Goal: Task Accomplishment & Management: Use online tool/utility

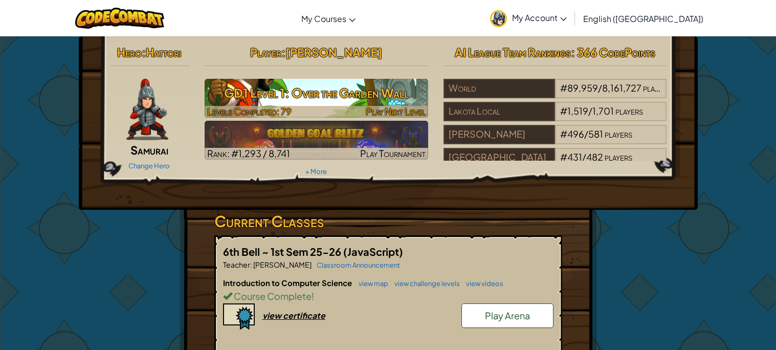
click at [329, 109] on div at bounding box center [316, 112] width 223 height 12
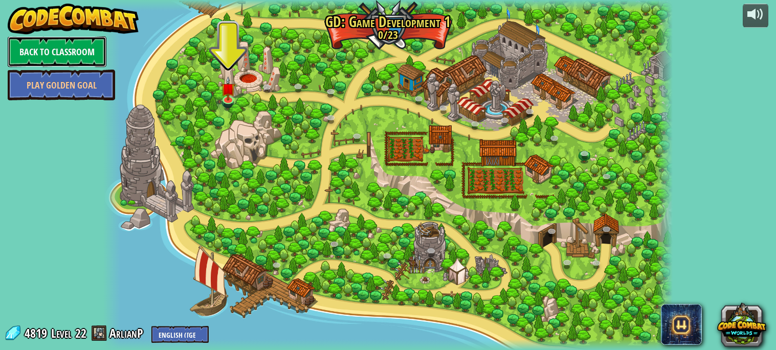
click at [64, 47] on link "Back to Classroom" at bounding box center [57, 51] width 99 height 31
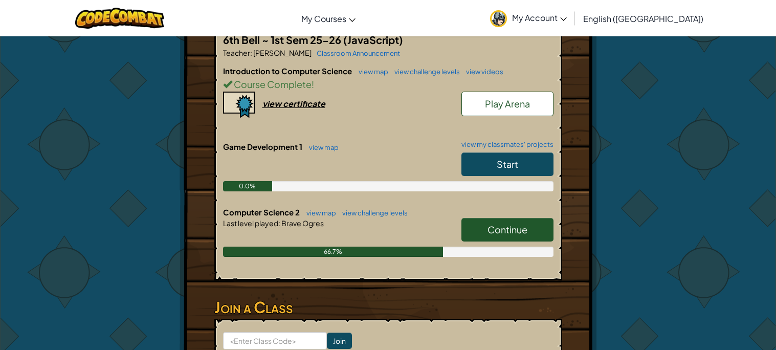
scroll to position [214, 0]
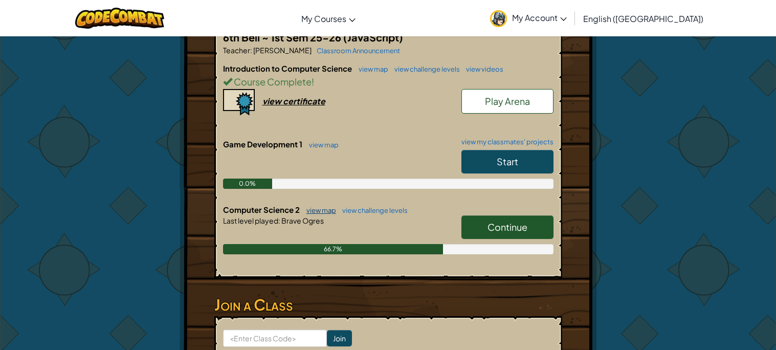
click at [327, 211] on link "view map" at bounding box center [318, 210] width 35 height 8
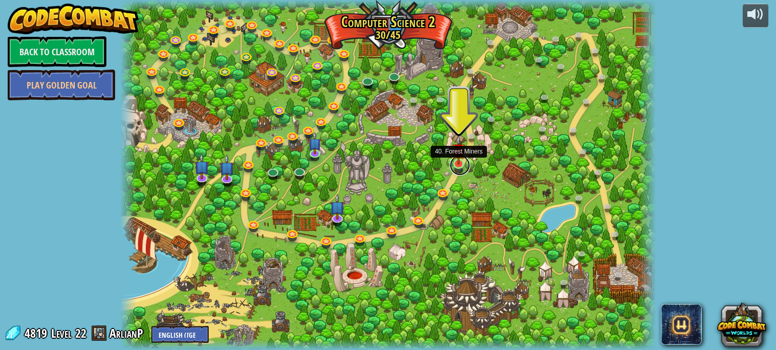
click at [463, 165] on link at bounding box center [459, 165] width 20 height 20
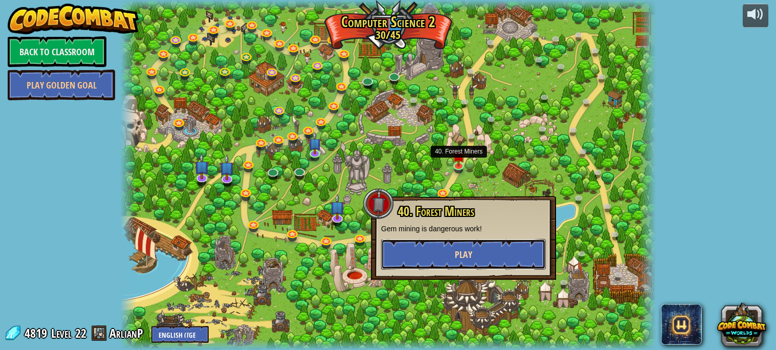
click at [451, 256] on button "Play" at bounding box center [463, 254] width 165 height 31
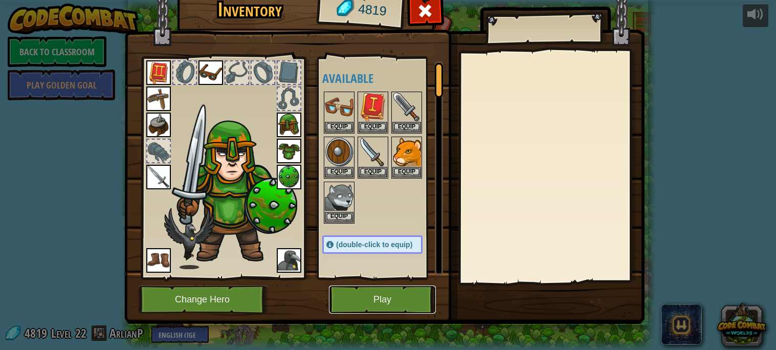
click at [364, 305] on button "Play" at bounding box center [382, 299] width 107 height 28
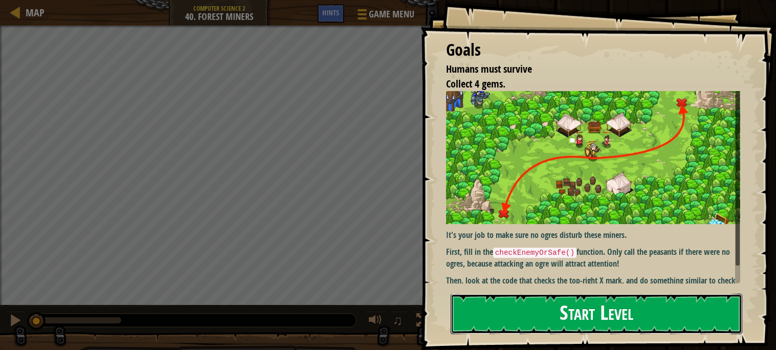
click at [543, 307] on button "Start Level" at bounding box center [595, 313] width 291 height 40
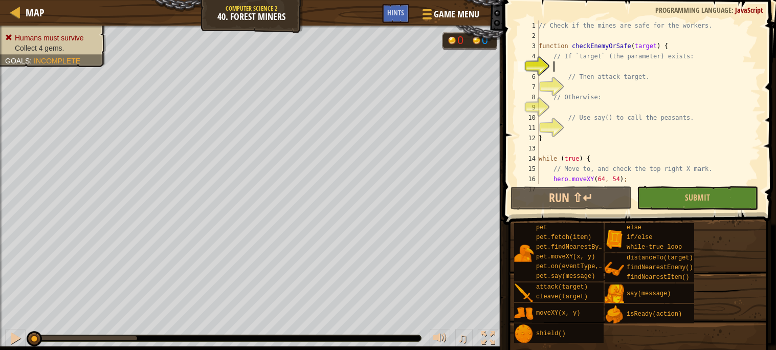
type textarea "}"
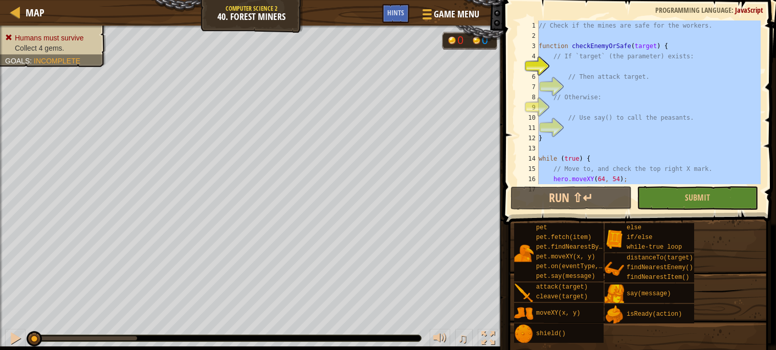
click at [610, 153] on div "// Check if the mines are safe for the workers. function checkEnemyOrSafe ( tar…" at bounding box center [648, 102] width 224 height 164
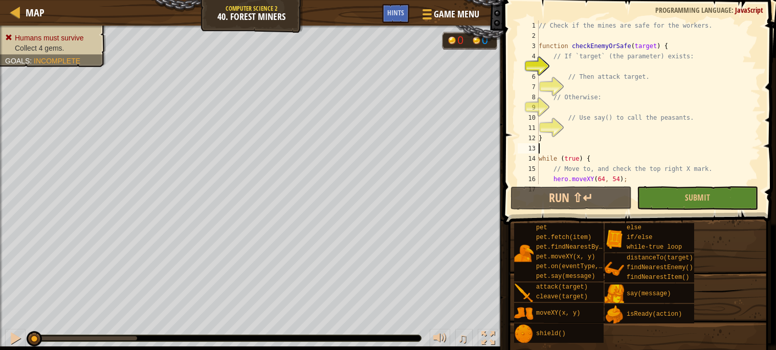
type textarea "}"
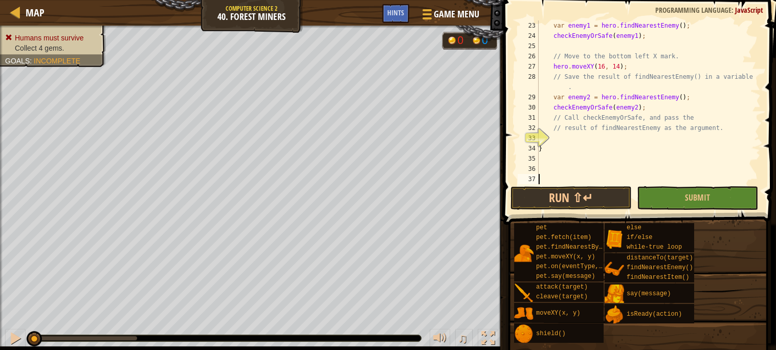
scroll to position [214, 0]
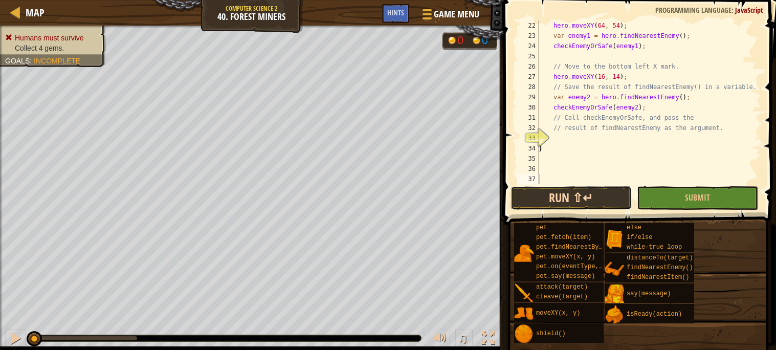
click at [595, 195] on button "Run ⇧↵" at bounding box center [570, 198] width 121 height 24
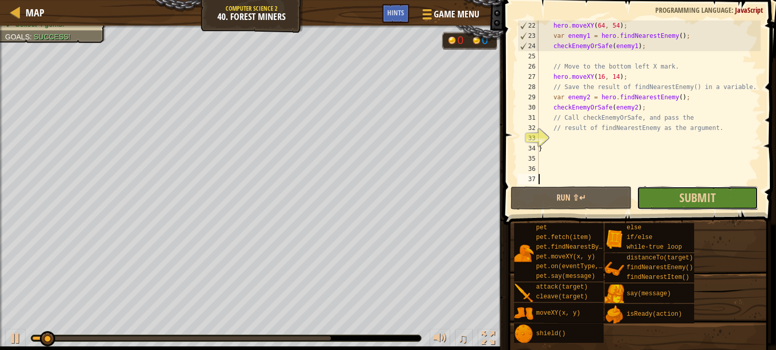
click at [742, 194] on button "Submit" at bounding box center [697, 198] width 121 height 24
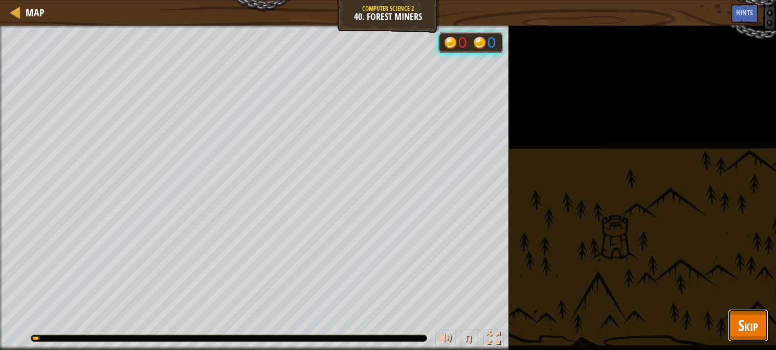
click at [748, 322] on span "Skip" at bounding box center [748, 324] width 20 height 21
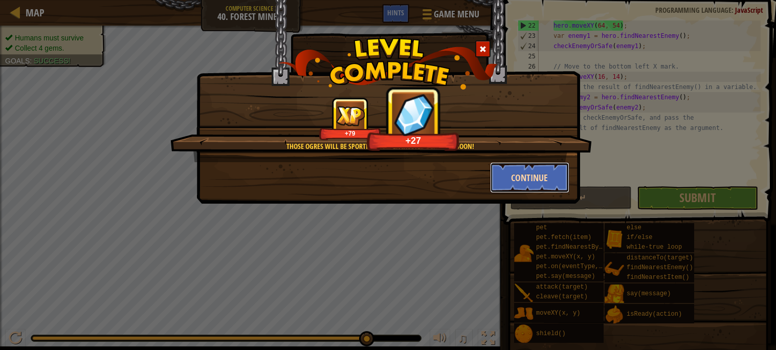
click at [547, 172] on button "Continue" at bounding box center [529, 177] width 79 height 31
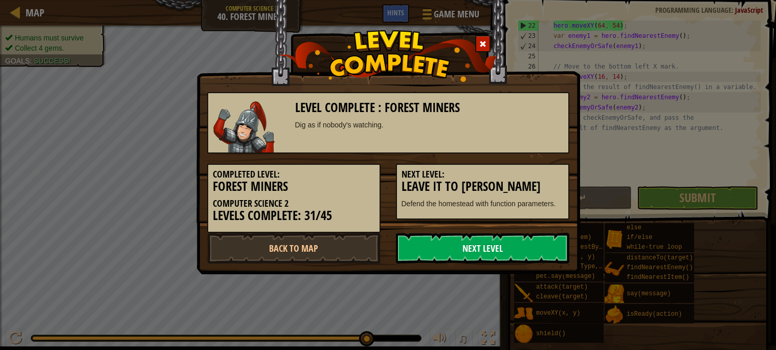
click at [428, 241] on link "Next Level" at bounding box center [482, 248] width 173 height 31
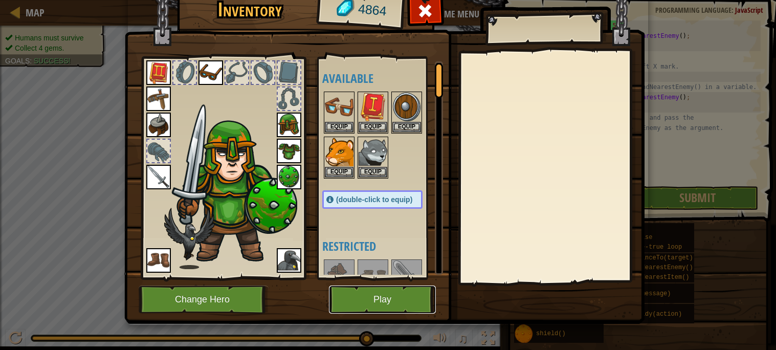
click at [355, 306] on button "Play" at bounding box center [382, 299] width 107 height 28
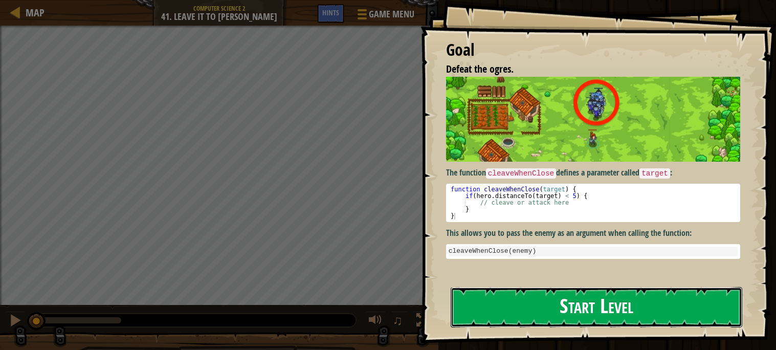
click at [486, 310] on button "Start Level" at bounding box center [595, 307] width 291 height 40
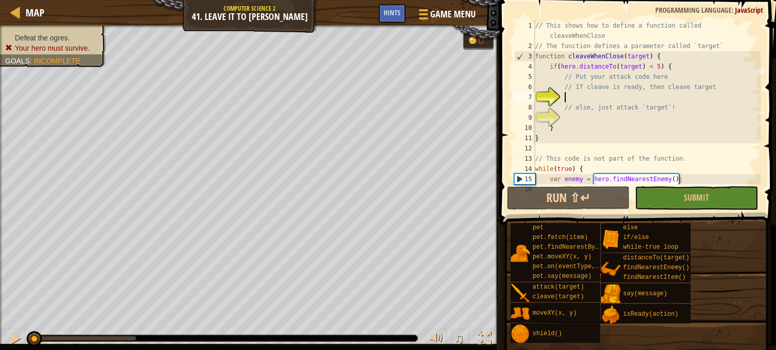
type textarea "}"
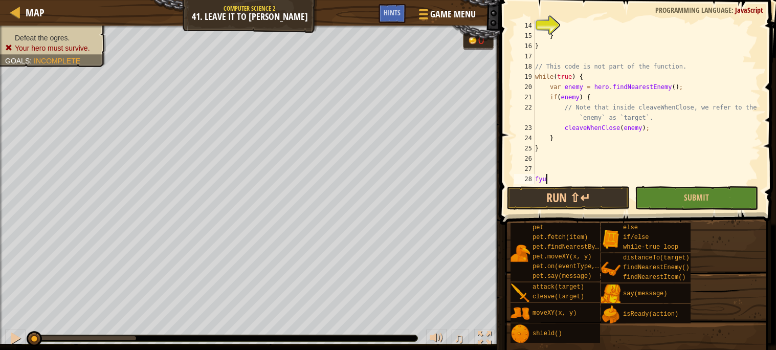
scroll to position [4, 1]
type textarea "fyur"
click at [547, 196] on button "Run ⇧↵" at bounding box center [568, 198] width 123 height 24
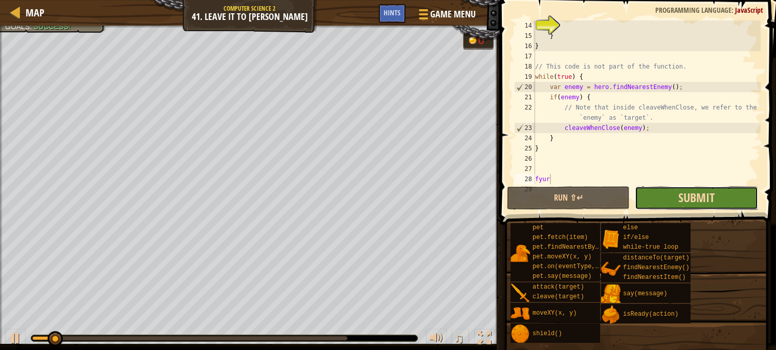
click at [691, 196] on span "Submit" at bounding box center [696, 197] width 36 height 16
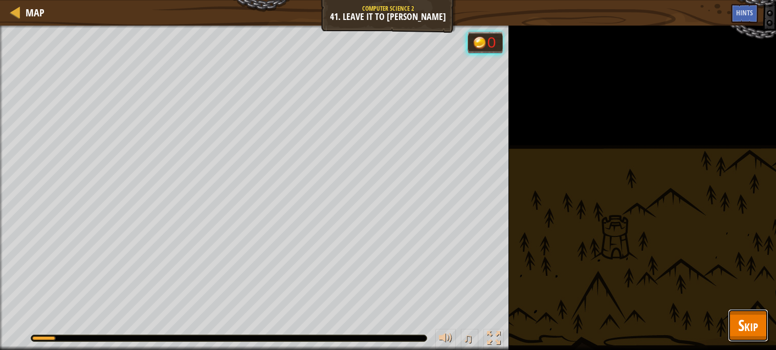
click at [751, 329] on span "Skip" at bounding box center [748, 324] width 20 height 21
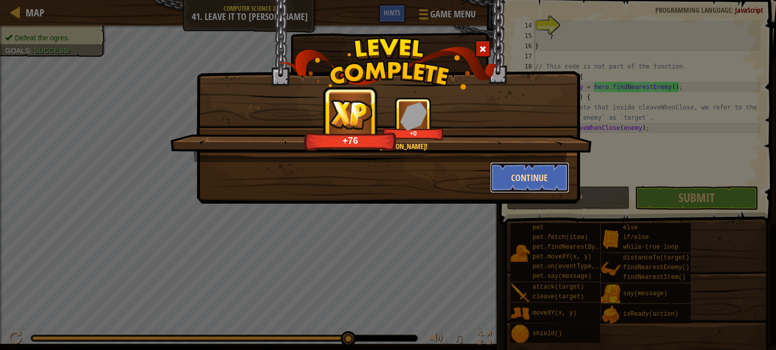
click at [508, 178] on button "Continue" at bounding box center [529, 177] width 79 height 31
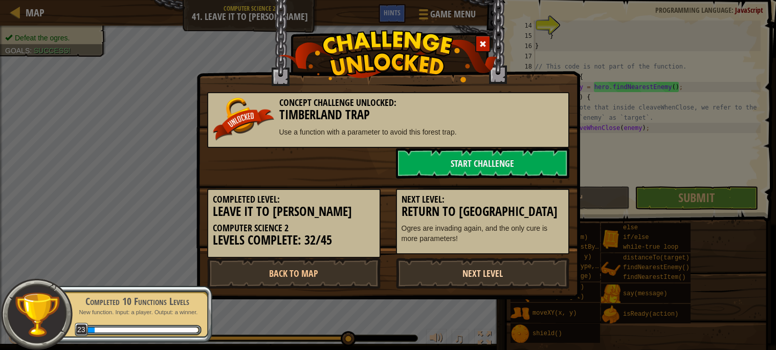
click at [475, 262] on link "Next Level" at bounding box center [482, 273] width 173 height 31
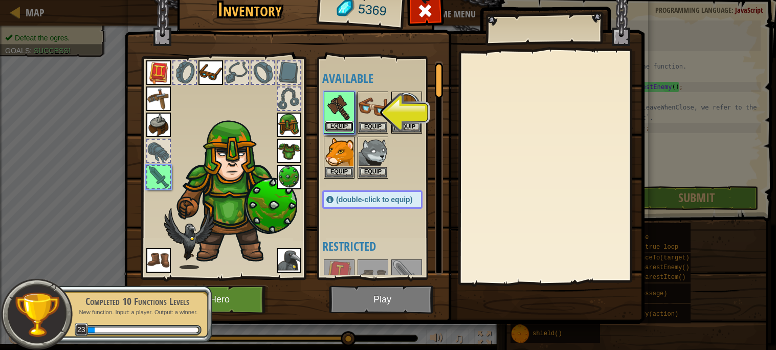
click at [335, 122] on button "Equip" at bounding box center [339, 126] width 29 height 11
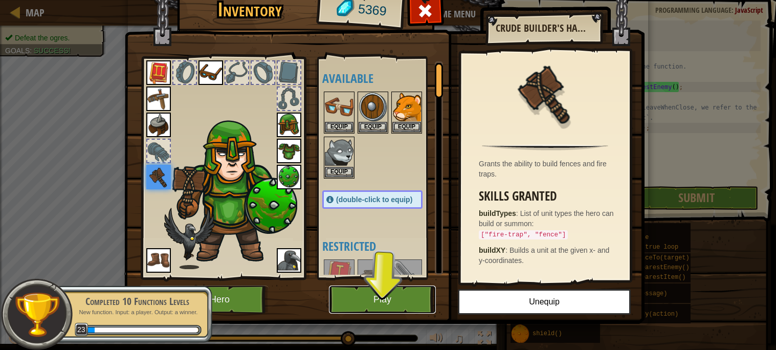
click at [381, 303] on button "Play" at bounding box center [382, 299] width 107 height 28
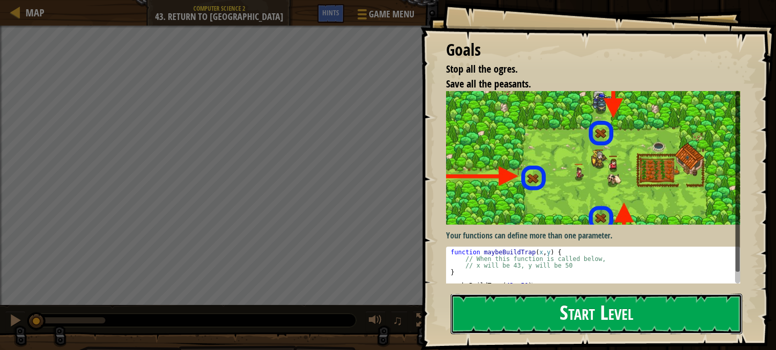
click at [576, 310] on button "Start Level" at bounding box center [595, 313] width 291 height 40
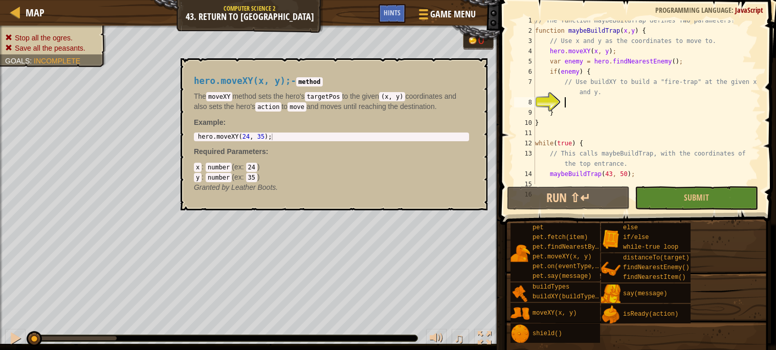
scroll to position [5, 0]
type textarea "}"
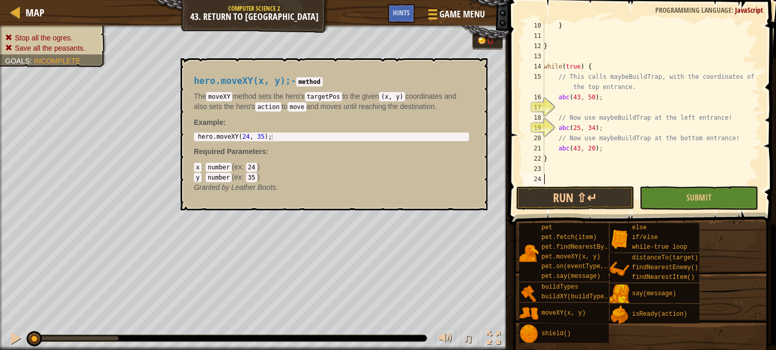
scroll to position [102, 0]
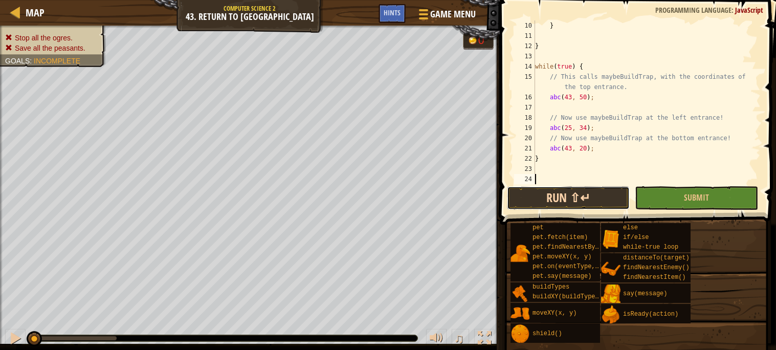
click at [569, 201] on button "Run ⇧↵" at bounding box center [568, 198] width 123 height 24
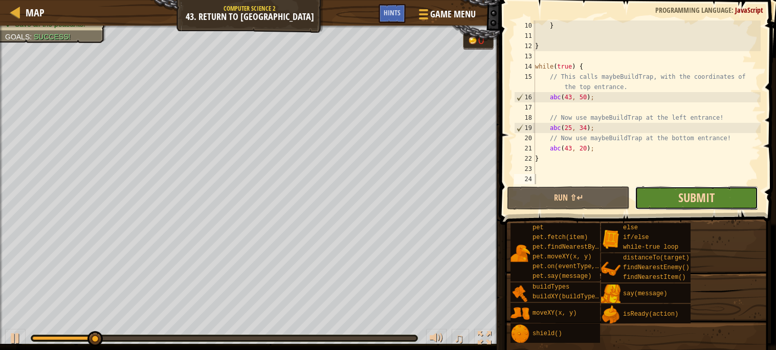
click at [701, 195] on span "Submit" at bounding box center [696, 197] width 36 height 16
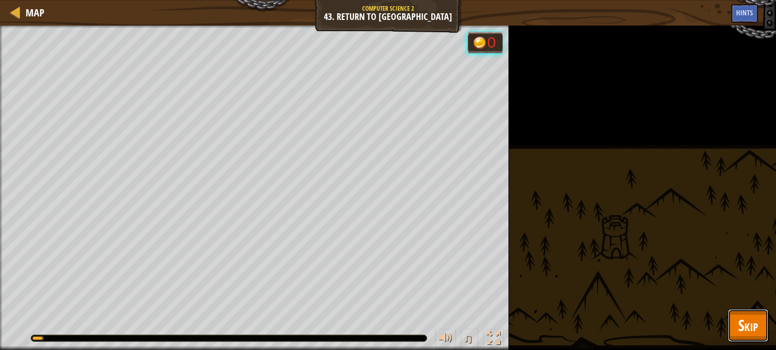
click at [752, 337] on button "Skip" at bounding box center [748, 325] width 40 height 33
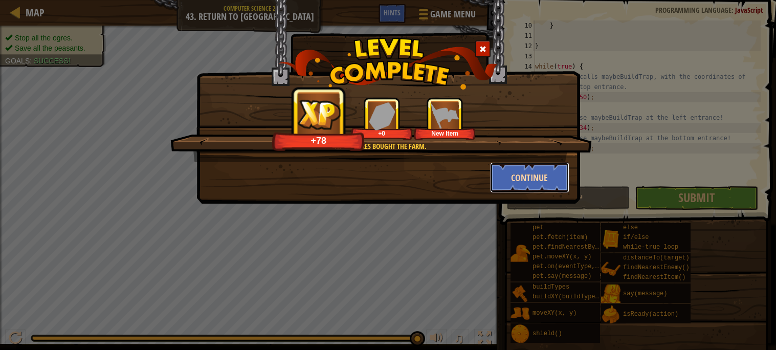
click at [539, 188] on button "Continue" at bounding box center [529, 177] width 79 height 31
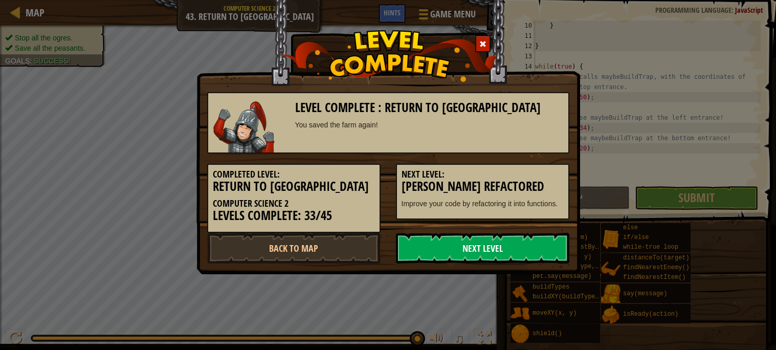
click at [482, 246] on link "Next Level" at bounding box center [482, 248] width 173 height 31
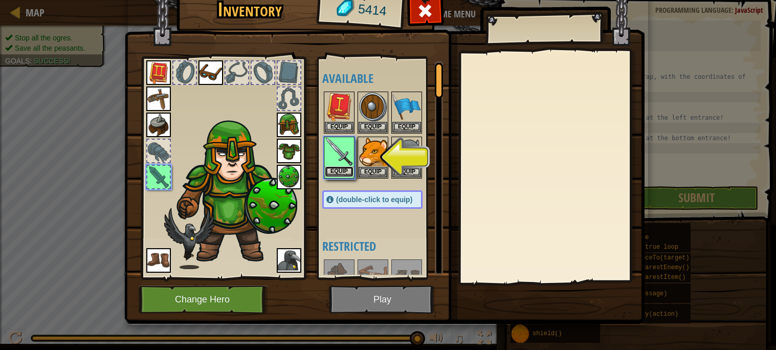
click at [347, 174] on button "Equip" at bounding box center [339, 171] width 29 height 11
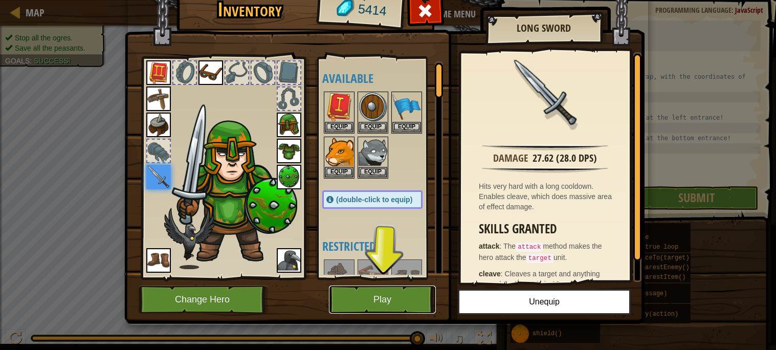
click at [382, 301] on button "Play" at bounding box center [382, 299] width 107 height 28
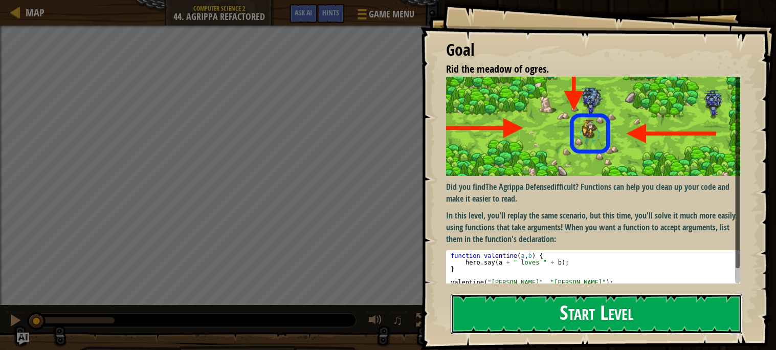
click at [584, 320] on button "Start Level" at bounding box center [595, 313] width 291 height 40
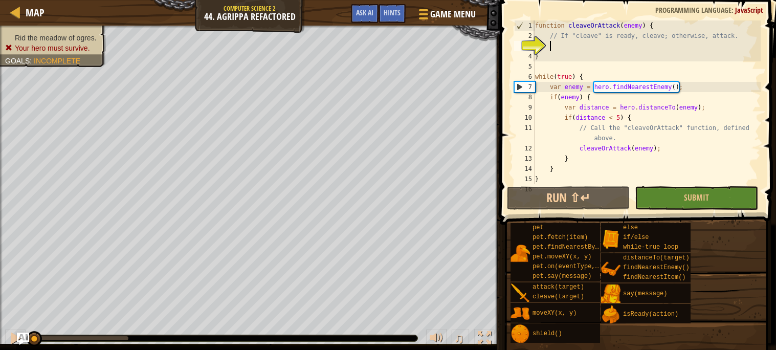
type textarea "}"
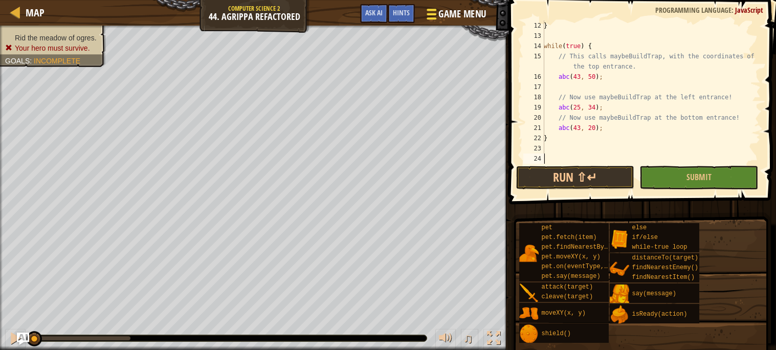
scroll to position [102, 0]
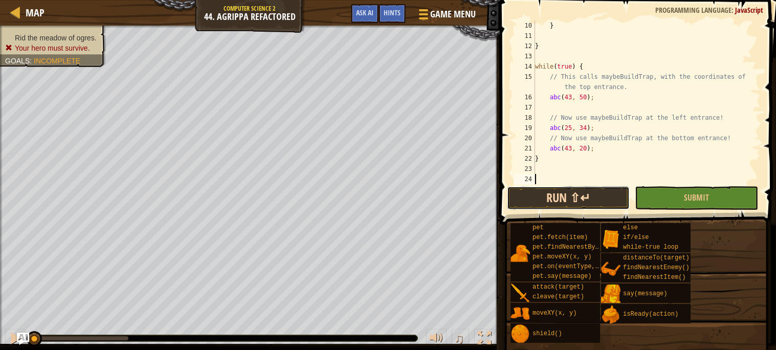
click at [600, 201] on button "Run ⇧↵" at bounding box center [568, 198] width 123 height 24
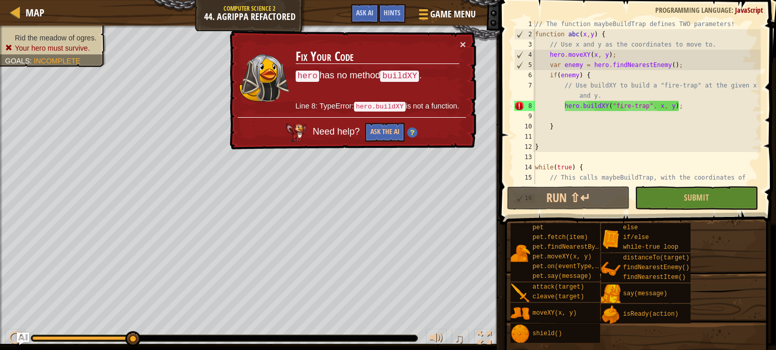
scroll to position [0, 0]
click at [610, 108] on div "// The function maybeBuildTrap defines TWO parameters! function abc ( x , y ) {…" at bounding box center [647, 117] width 228 height 194
click at [606, 108] on div "// The function maybeBuildTrap defines TWO parameters! function abc ( x , y ) {…" at bounding box center [647, 117] width 228 height 194
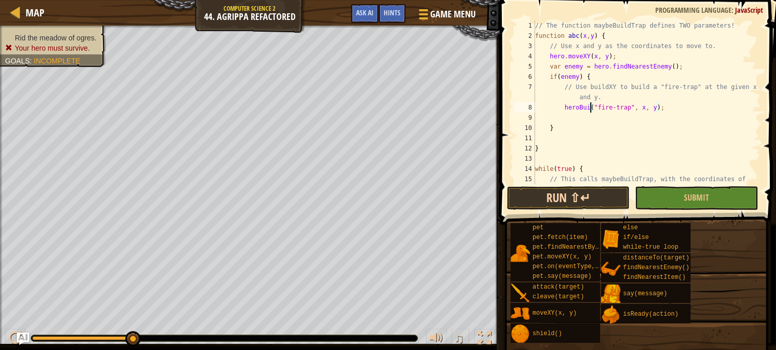
scroll to position [4, 6]
click at [583, 200] on button "Run ⇧↵" at bounding box center [568, 198] width 123 height 24
click at [569, 191] on button "Run ⇧↵" at bounding box center [568, 198] width 123 height 24
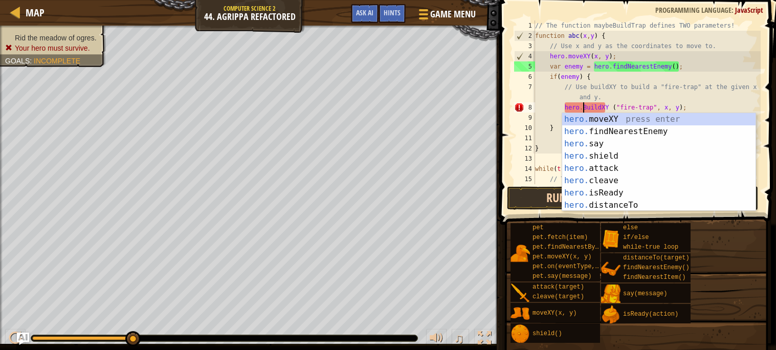
scroll to position [4, 4]
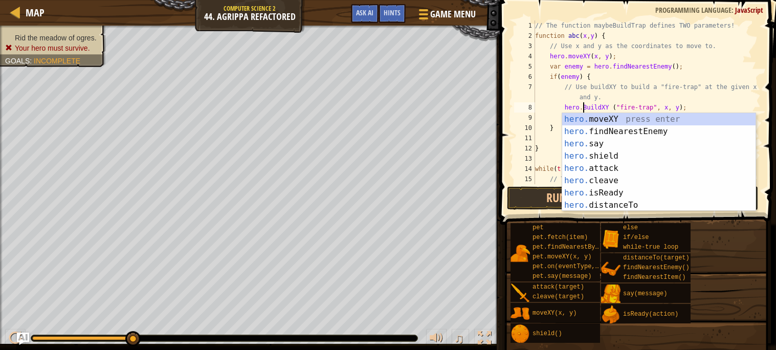
click at [542, 132] on div "// The function maybeBuildTrap defines TWO parameters! function abc ( x , y ) {…" at bounding box center [647, 117] width 228 height 194
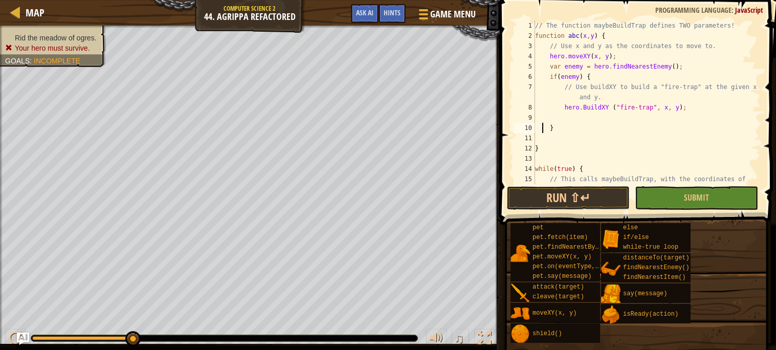
scroll to position [4, 1]
click at [594, 190] on button "Run ⇧↵" at bounding box center [568, 198] width 123 height 24
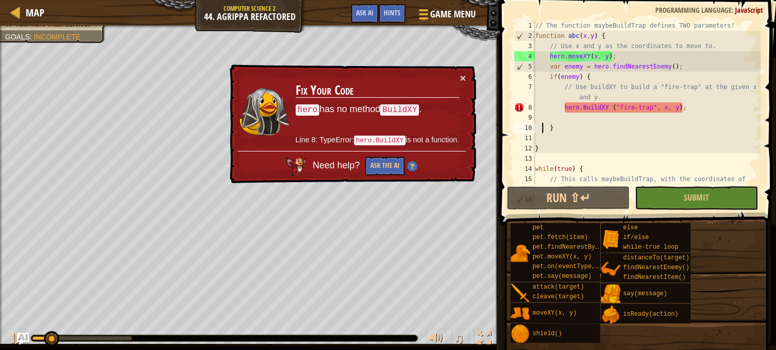
click at [613, 108] on div "// The function maybeBuildTrap defines TWO parameters! function abc ( x , y ) {…" at bounding box center [647, 117] width 228 height 194
type textarea "hero.BuildXY("fire-trap", x, y);"
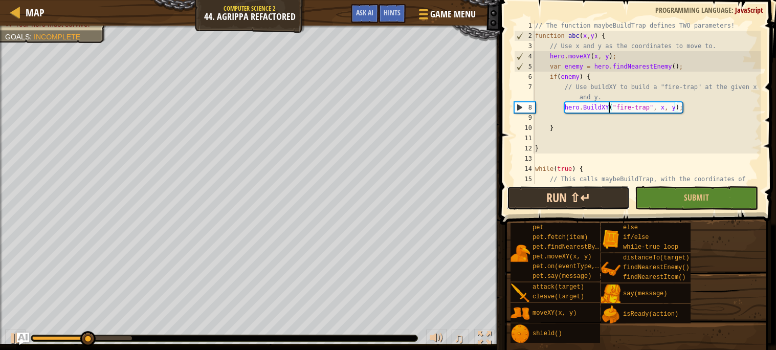
click at [595, 209] on button "Run ⇧↵" at bounding box center [568, 198] width 123 height 24
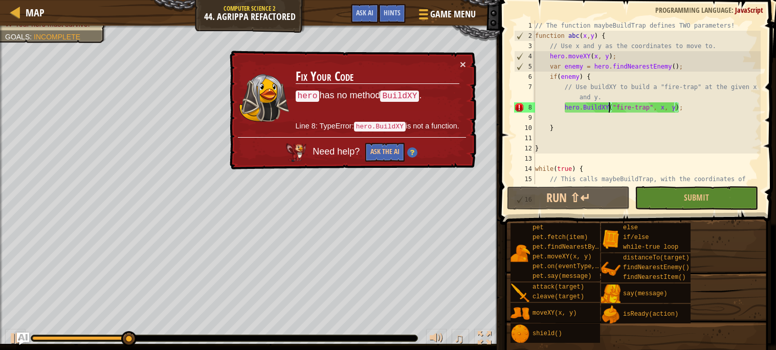
click at [457, 68] on td "Fix Your Code hero has no method BuildXY . Line 8: TypeError: hero.BuildXY is n…" at bounding box center [376, 97] width 165 height 79
click at [459, 66] on button "×" at bounding box center [462, 62] width 7 height 11
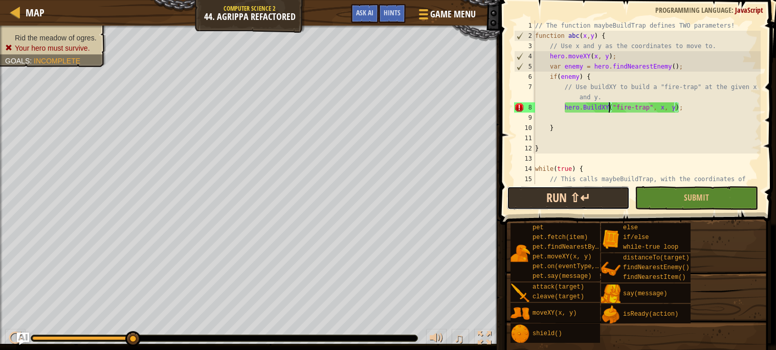
click at [618, 190] on button "Run ⇧↵" at bounding box center [568, 198] width 123 height 24
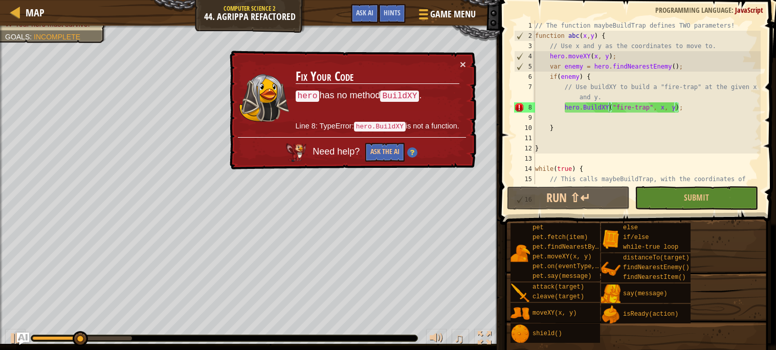
click at [465, 78] on div "× Fix Your Code hero has no method BuildXY . Line 8: TypeError: hero.BuildXY is…" at bounding box center [351, 111] width 251 height 124
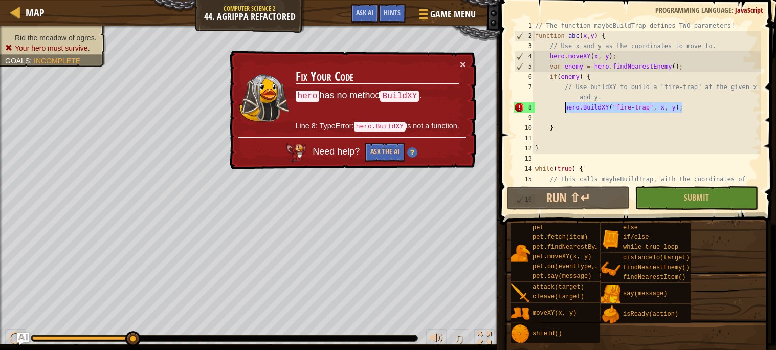
drag, startPoint x: 693, startPoint y: 109, endPoint x: 563, endPoint y: 108, distance: 129.9
click at [563, 108] on div "// The function maybeBuildTrap defines TWO parameters! function abc ( x , y ) {…" at bounding box center [647, 117] width 228 height 194
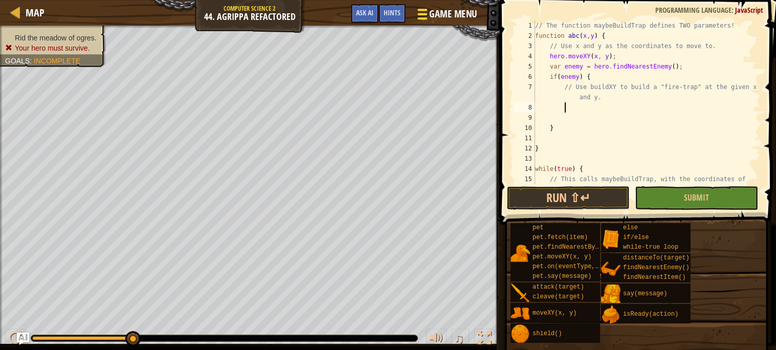
click at [423, 7] on div at bounding box center [422, 14] width 14 height 15
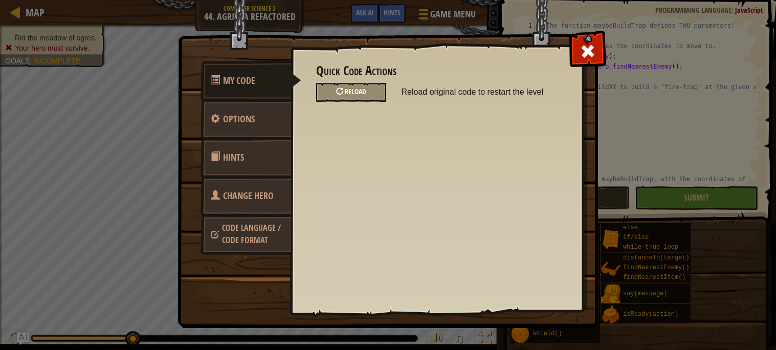
click at [359, 96] on div "Reload" at bounding box center [351, 92] width 70 height 19
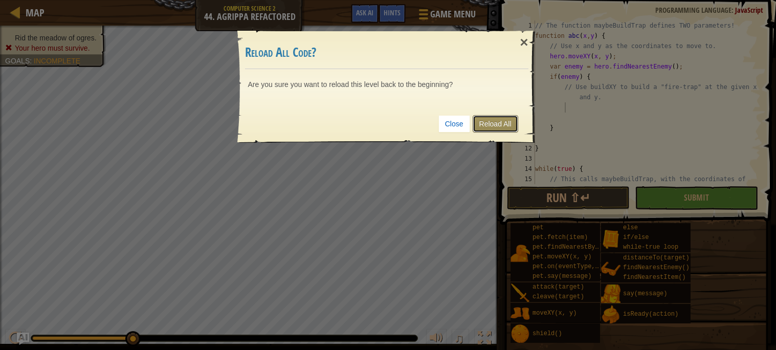
click at [484, 124] on link "Reload All" at bounding box center [495, 123] width 46 height 17
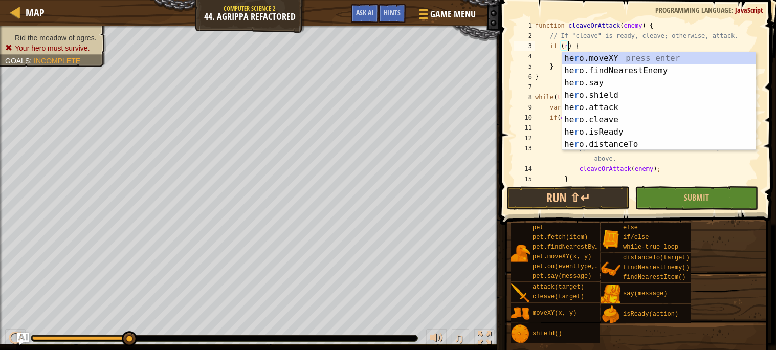
scroll to position [4, 3]
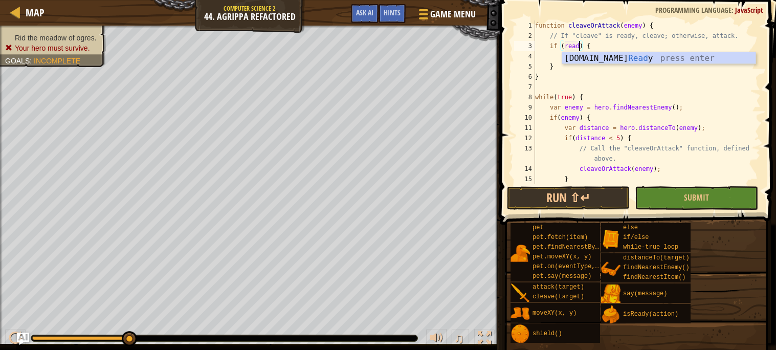
type textarea "if (hero.isReady("cleave")) {"
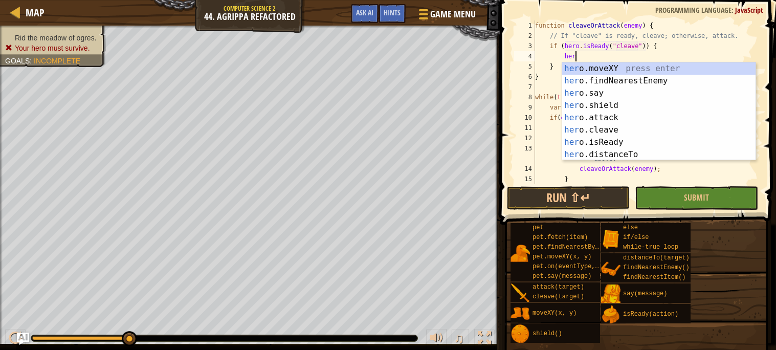
scroll to position [4, 3]
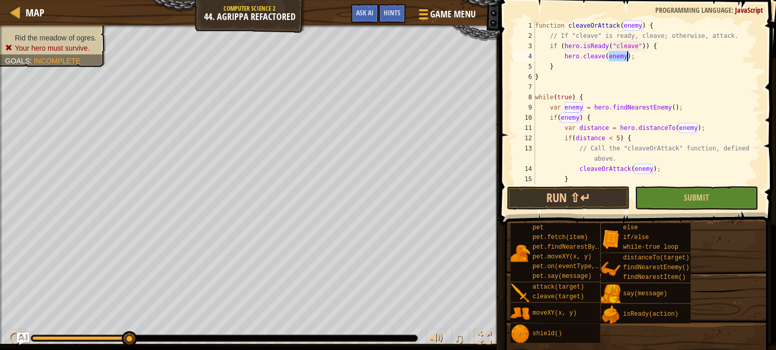
type textarea "}"
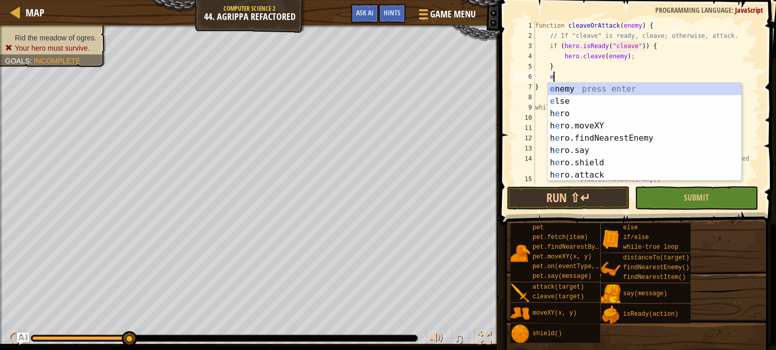
type textarea "el"
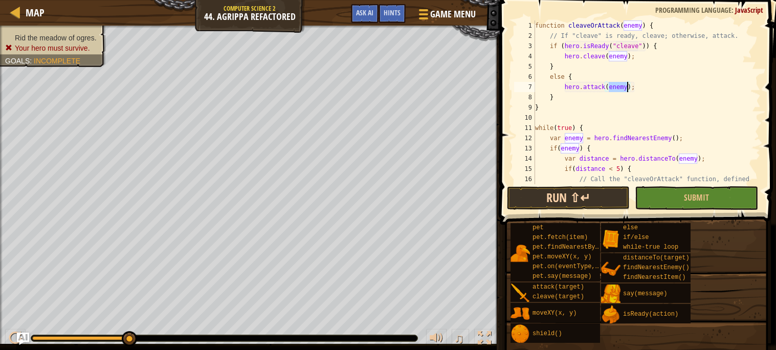
type textarea "hero.attack(enemy);"
click at [602, 199] on button "Run ⇧↵" at bounding box center [568, 198] width 123 height 24
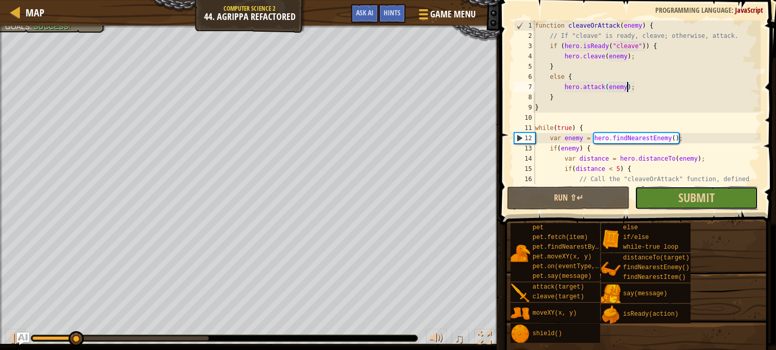
click at [642, 209] on button "Submit" at bounding box center [695, 198] width 123 height 24
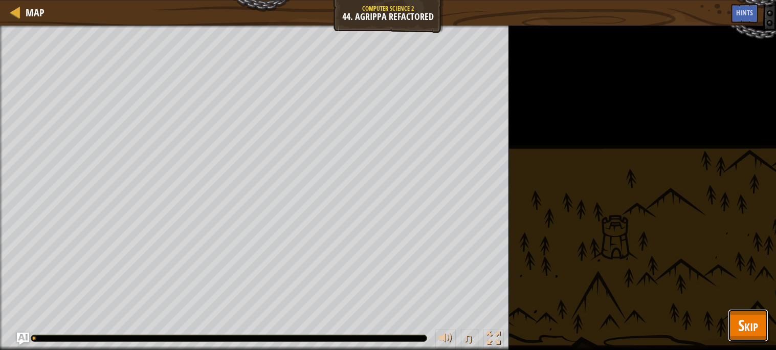
click at [729, 330] on button "Skip" at bounding box center [748, 325] width 40 height 33
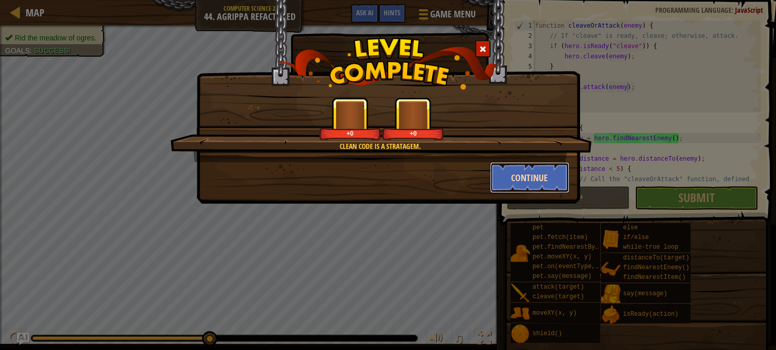
click at [510, 186] on button "Continue" at bounding box center [529, 177] width 79 height 31
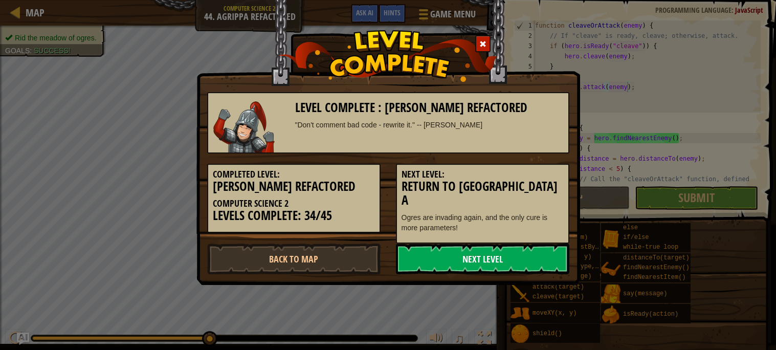
click at [511, 243] on link "Next Level" at bounding box center [482, 258] width 173 height 31
click at [515, 243] on link "Next Level" at bounding box center [482, 258] width 173 height 31
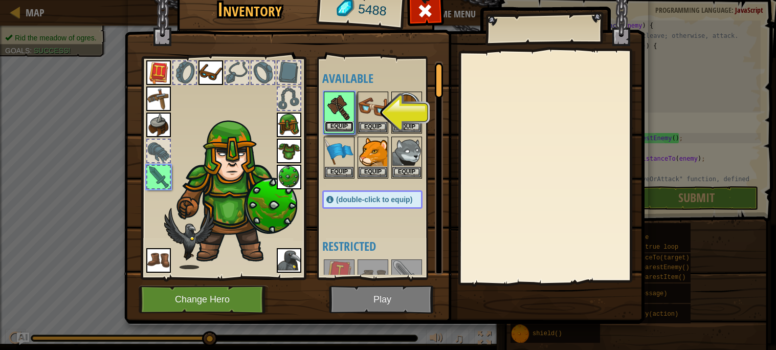
click at [346, 124] on button "Equip" at bounding box center [339, 126] width 29 height 11
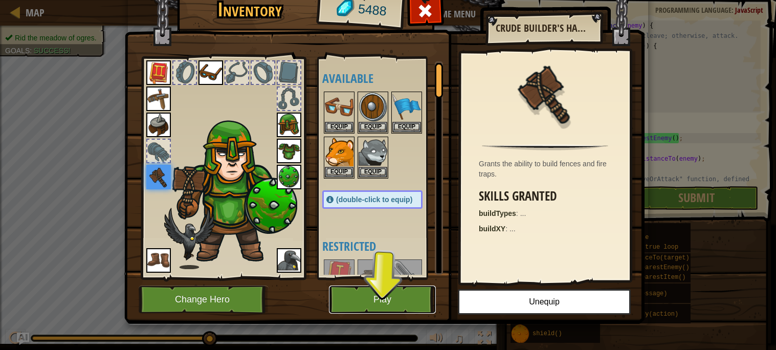
click at [404, 298] on button "Play" at bounding box center [382, 299] width 107 height 28
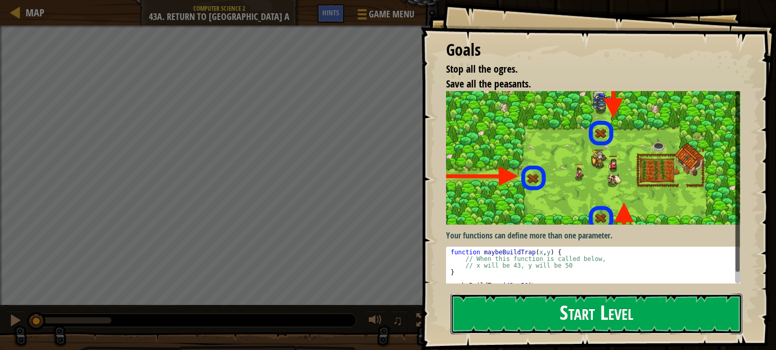
click at [682, 329] on button "Start Level" at bounding box center [595, 313] width 291 height 40
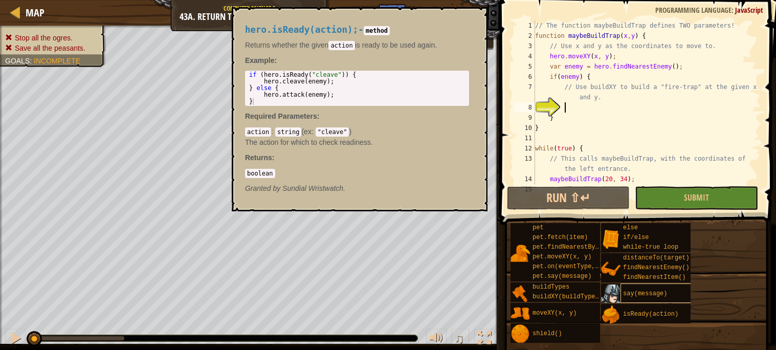
scroll to position [5, 0]
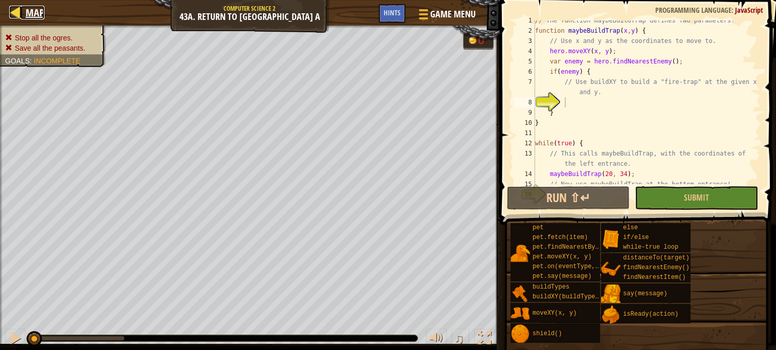
click at [19, 16] on div at bounding box center [15, 12] width 13 height 13
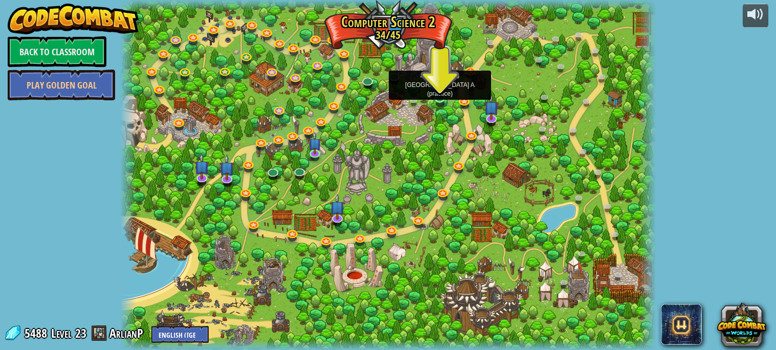
click at [443, 95] on img at bounding box center [439, 84] width 13 height 30
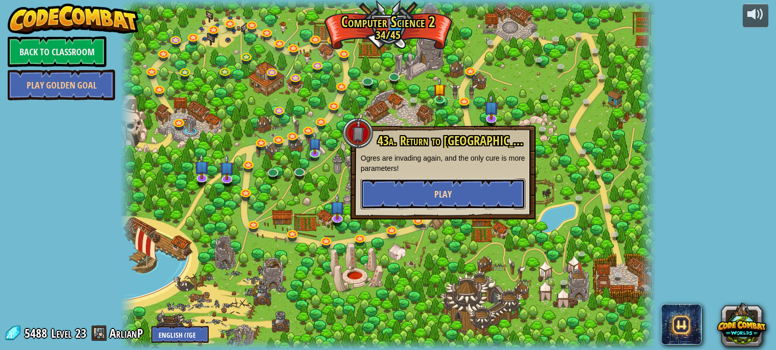
click at [452, 190] on button "Play" at bounding box center [442, 193] width 165 height 31
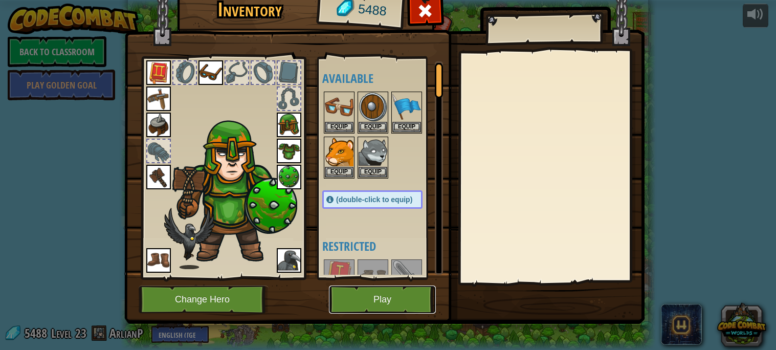
click at [417, 313] on button "Play" at bounding box center [382, 299] width 107 height 28
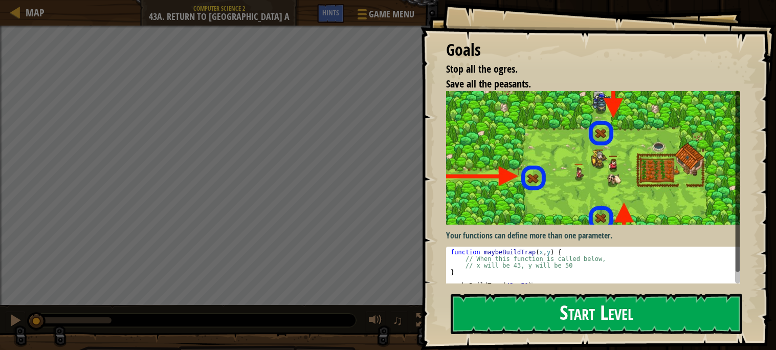
click at [681, 180] on img at bounding box center [593, 157] width 294 height 133
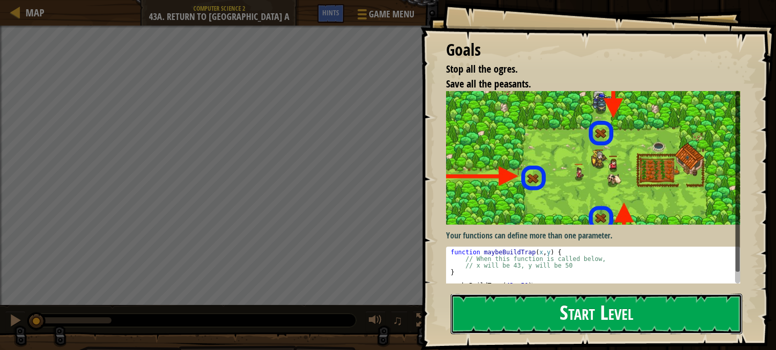
click at [638, 314] on button "Start Level" at bounding box center [595, 313] width 291 height 40
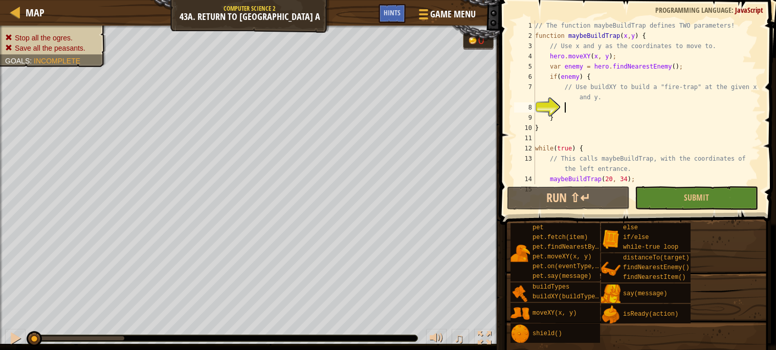
scroll to position [5, 0]
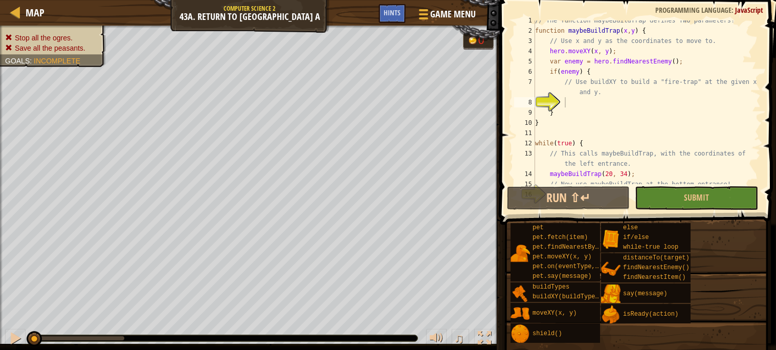
click at [679, 210] on span at bounding box center [638, 97] width 284 height 255
type textarea "}"
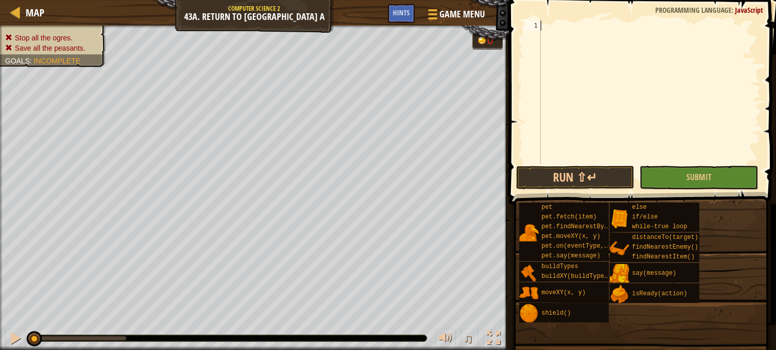
scroll to position [61, 0]
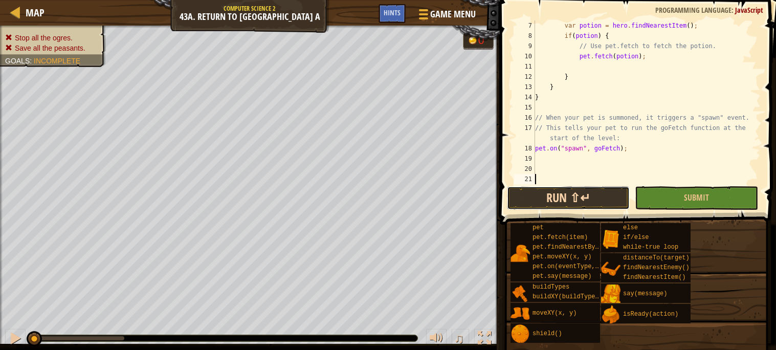
click at [598, 192] on button "Run ⇧↵" at bounding box center [568, 198] width 123 height 24
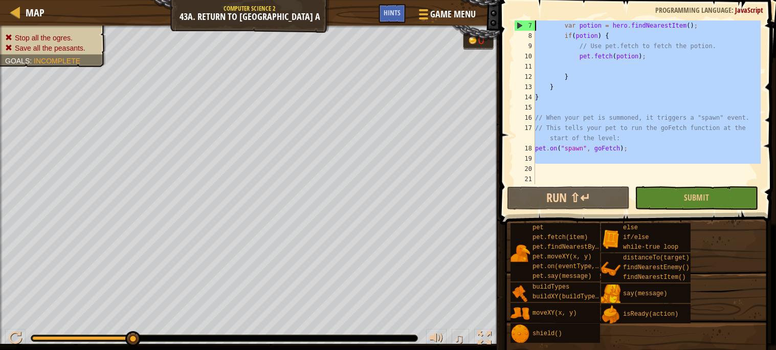
scroll to position [0, 0]
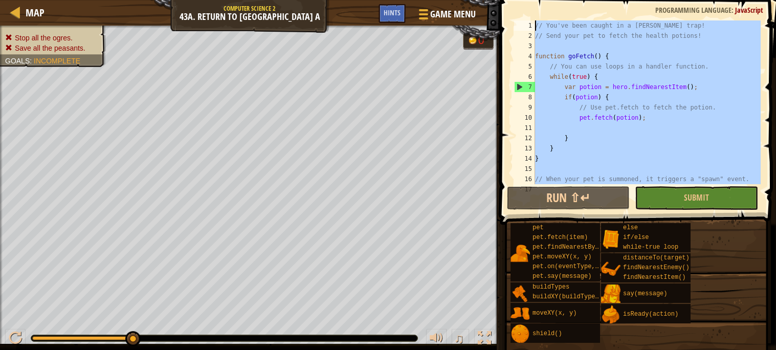
drag, startPoint x: 661, startPoint y: 167, endPoint x: 500, endPoint y: 12, distance: 223.4
click at [500, 12] on div "1 2 3 4 5 6 7 8 9 10 11 12 13 14 15 16 17 // You've been caught in a [PERSON_NA…" at bounding box center [635, 132] width 279 height 255
type textarea "// You've been caught in a [PERSON_NAME] trap! // Send your pet to fetch the he…"
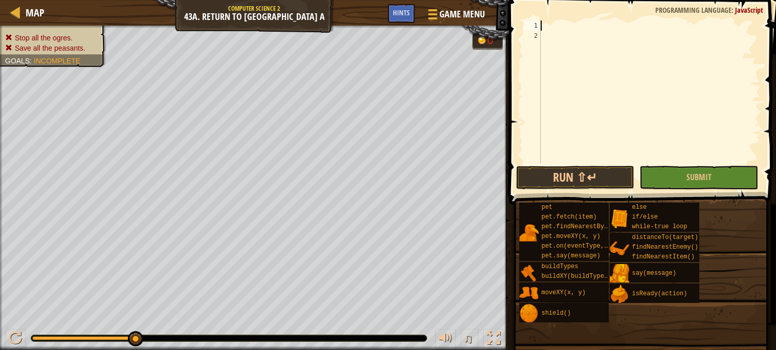
click at [657, 71] on div at bounding box center [649, 102] width 222 height 164
click at [642, 25] on div at bounding box center [649, 102] width 222 height 164
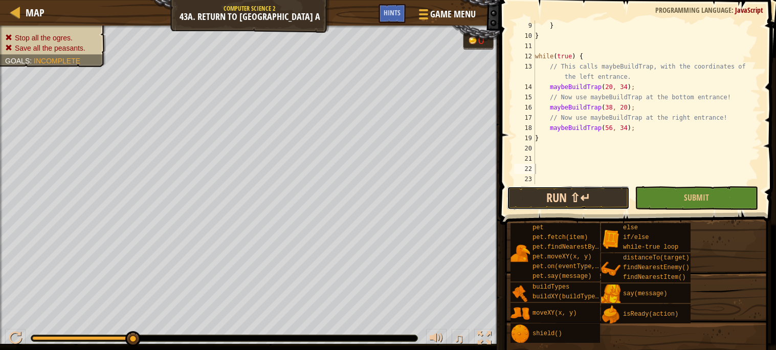
click at [559, 190] on button "Run ⇧↵" at bounding box center [568, 198] width 123 height 24
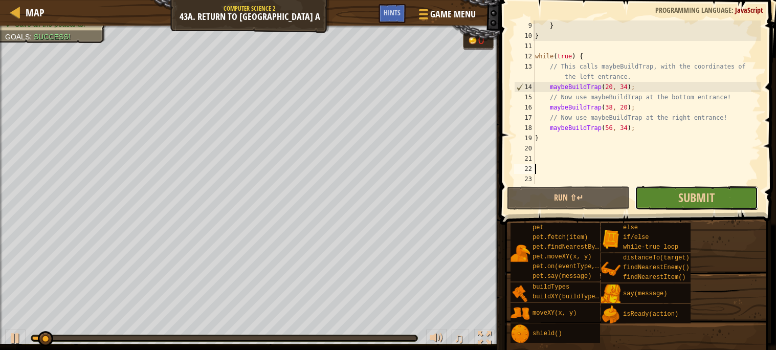
click at [668, 190] on button "Submit" at bounding box center [695, 198] width 123 height 24
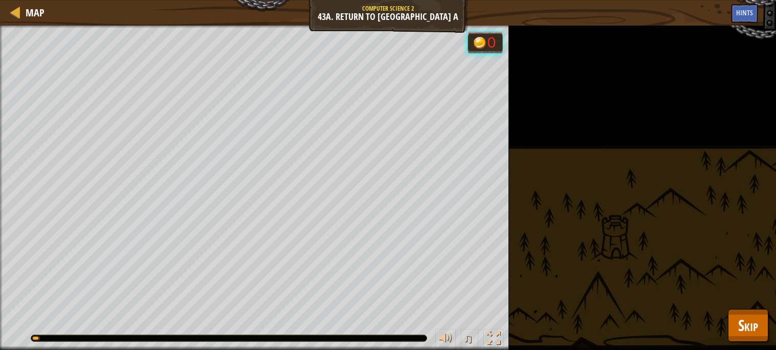
click at [749, 307] on div "Stop all the ogres. Save all the peasants. Goals : Running... 0 ♫ Hattori 92 x:…" at bounding box center [388, 188] width 776 height 324
click at [749, 309] on button "Skip" at bounding box center [748, 325] width 40 height 33
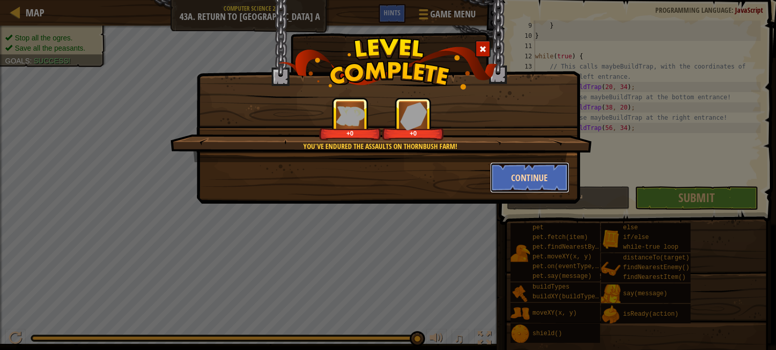
click at [495, 171] on button "Continue" at bounding box center [529, 177] width 79 height 31
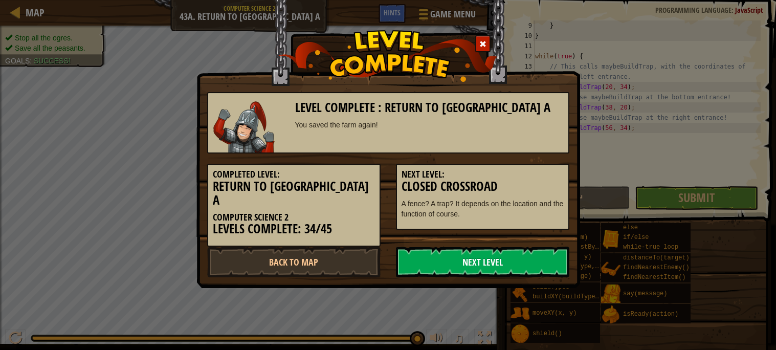
click at [508, 249] on link "Next Level" at bounding box center [482, 261] width 173 height 31
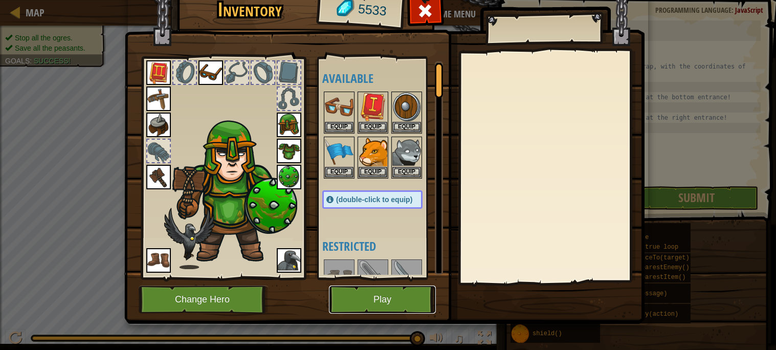
click at [413, 297] on button "Play" at bounding box center [382, 299] width 107 height 28
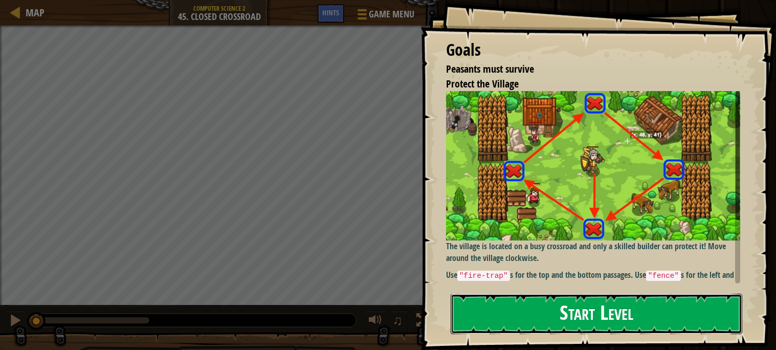
click at [497, 312] on button "Start Level" at bounding box center [595, 313] width 291 height 40
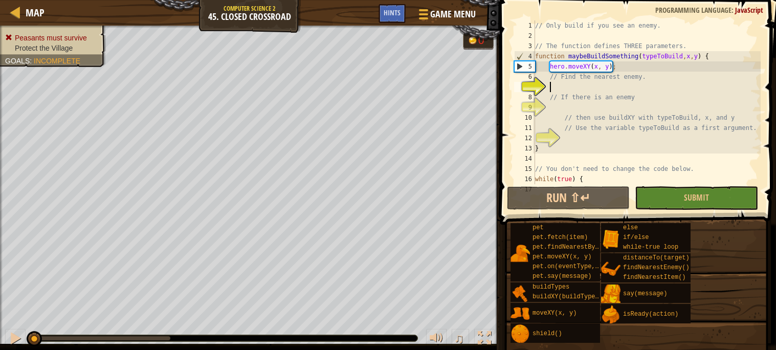
click at [664, 90] on div "// Only build if you see an enemy. // The function defines THREE parameters. fu…" at bounding box center [647, 117] width 228 height 194
type textarea "}"
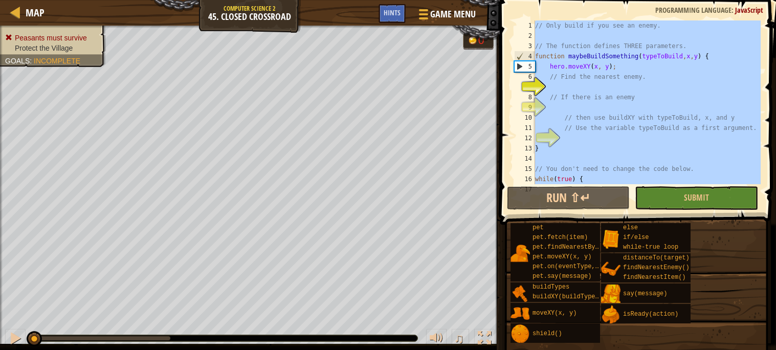
type textarea "\"
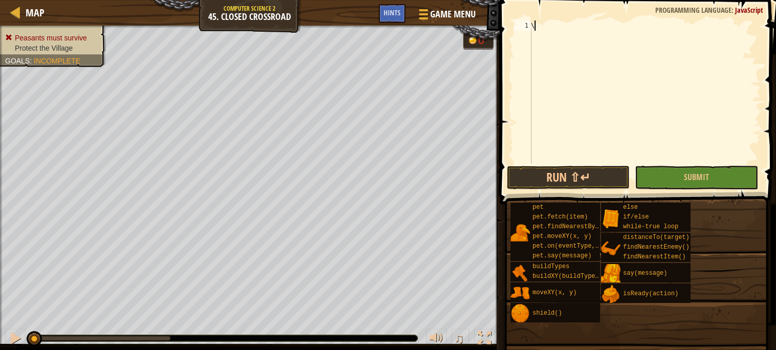
scroll to position [4, 0]
paste textarea
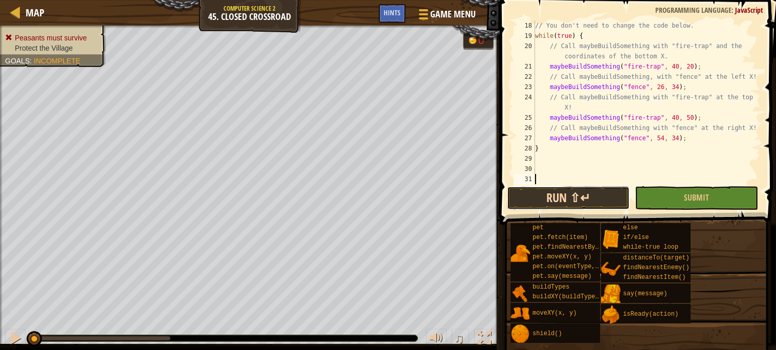
click at [622, 198] on button "Run ⇧↵" at bounding box center [568, 198] width 123 height 24
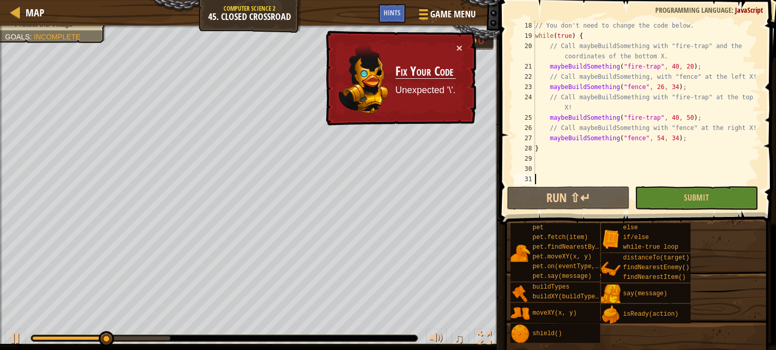
type textarea "l"
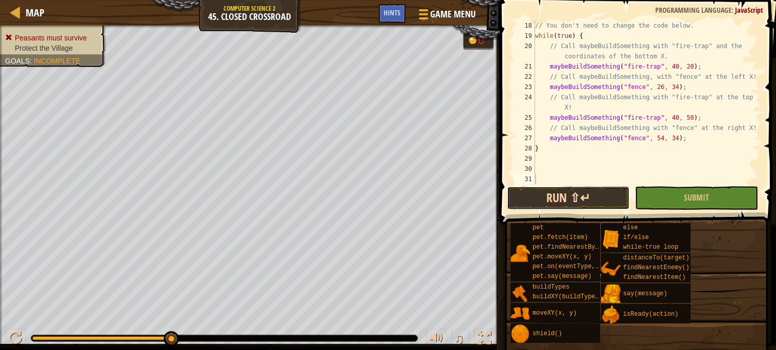
click at [627, 208] on button "Run ⇧↵" at bounding box center [568, 198] width 123 height 24
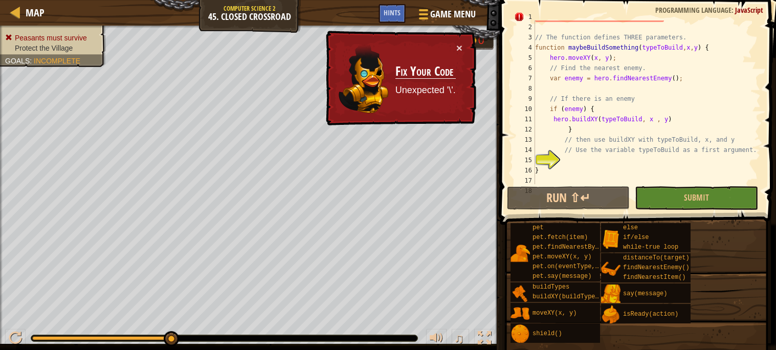
scroll to position [0, 0]
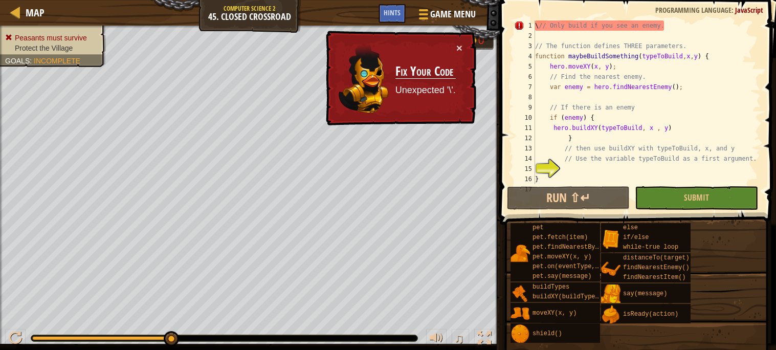
click at [537, 25] on div "\ // Only build if you see an enemy. // The function defines THREE parameters. …" at bounding box center [647, 112] width 228 height 184
type textarea "// Only build if you see an enemy."
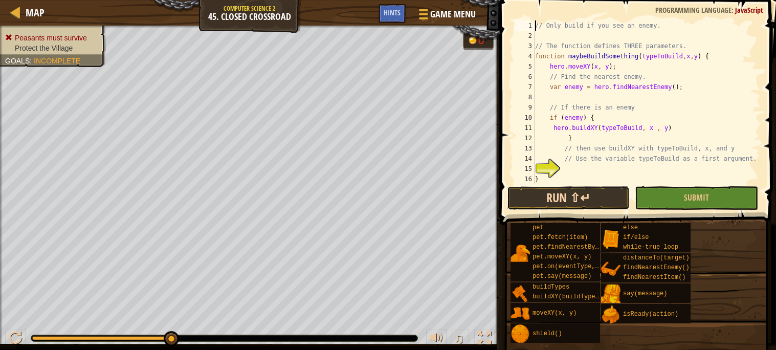
click at [590, 200] on button "Run ⇧↵" at bounding box center [568, 198] width 123 height 24
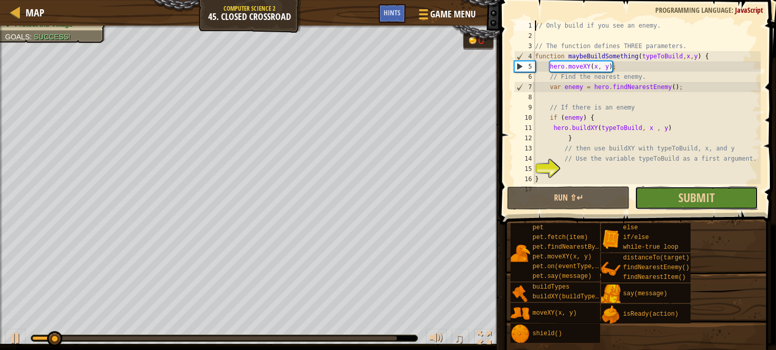
click at [640, 189] on button "Submit" at bounding box center [695, 198] width 123 height 24
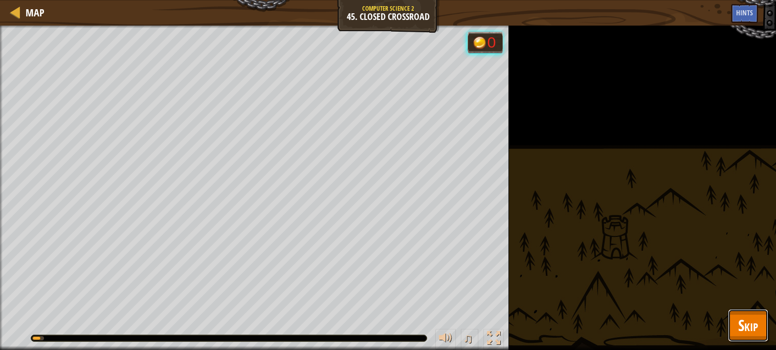
click at [734, 336] on button "Skip" at bounding box center [748, 325] width 40 height 33
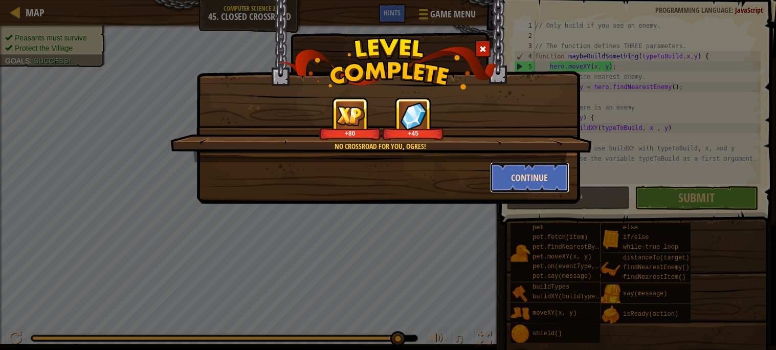
click at [509, 179] on button "Continue" at bounding box center [529, 177] width 79 height 31
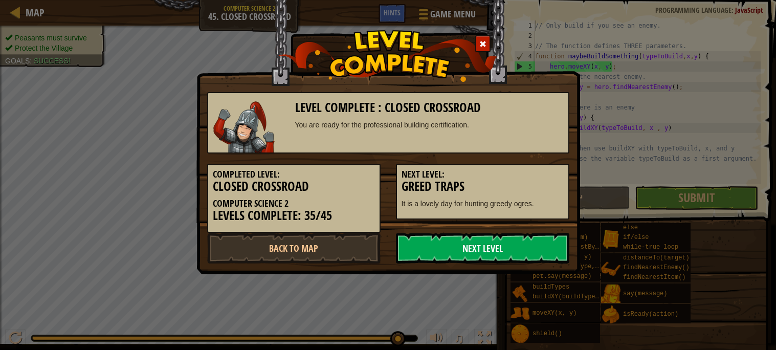
click at [504, 235] on link "Next Level" at bounding box center [482, 248] width 173 height 31
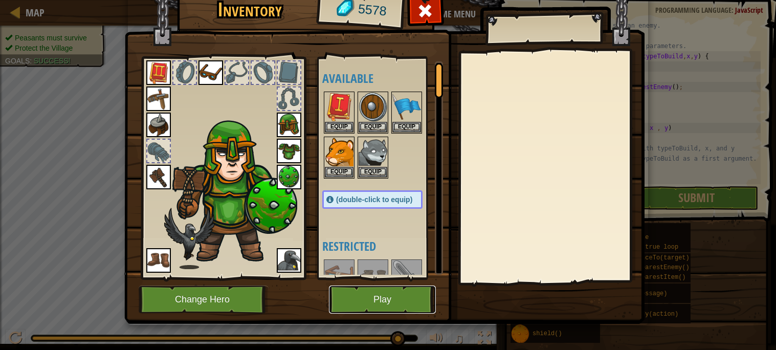
click at [349, 306] on button "Play" at bounding box center [382, 299] width 107 height 28
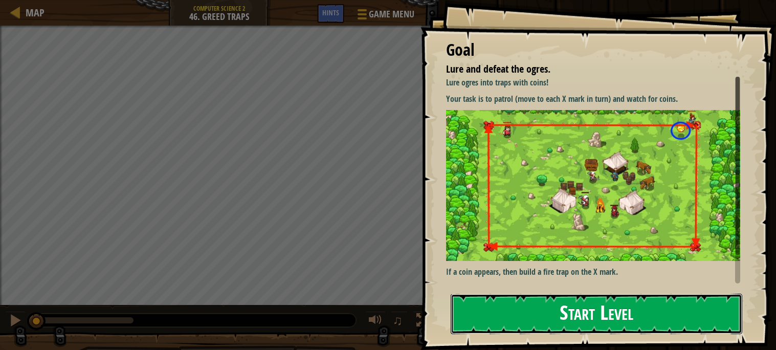
click at [558, 313] on button "Start Level" at bounding box center [595, 313] width 291 height 40
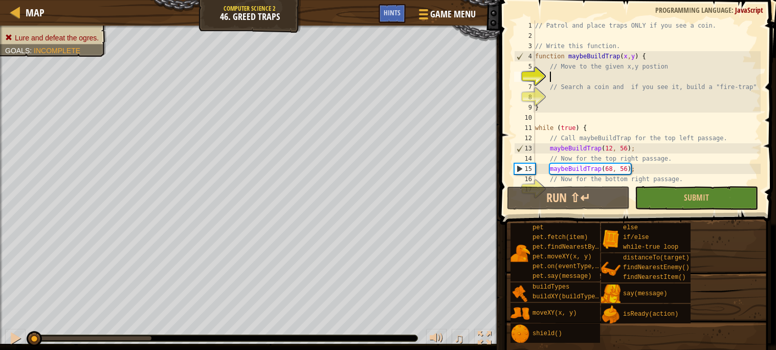
click at [567, 81] on div "// Patrol and place traps ONLY if you see a coin. // Write this function. funct…" at bounding box center [647, 112] width 228 height 184
click at [589, 88] on div "// Patrol and place traps ONLY if you see a coin. // Write this function. funct…" at bounding box center [647, 112] width 228 height 184
type textarea "}"
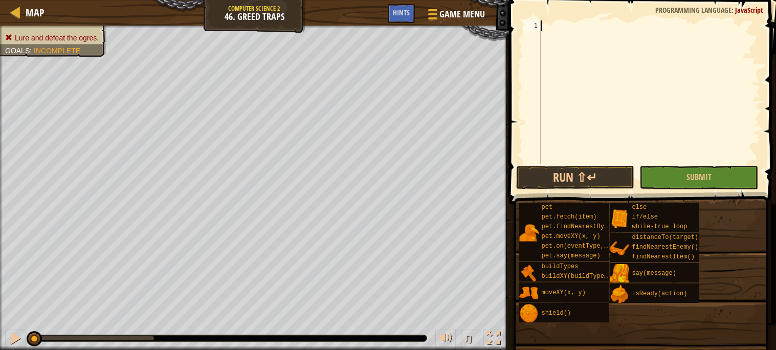
scroll to position [92, 0]
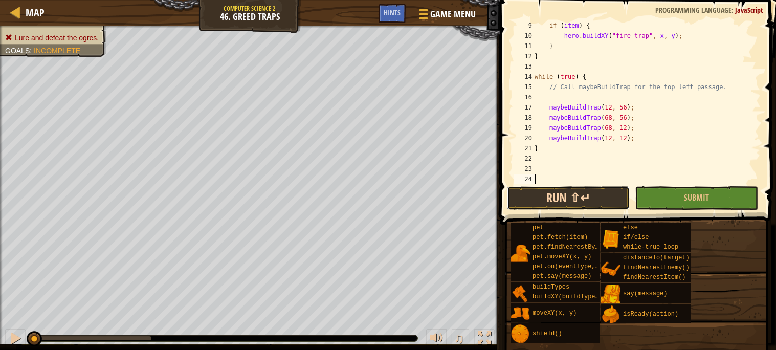
click at [594, 192] on button "Run ⇧↵" at bounding box center [568, 198] width 123 height 24
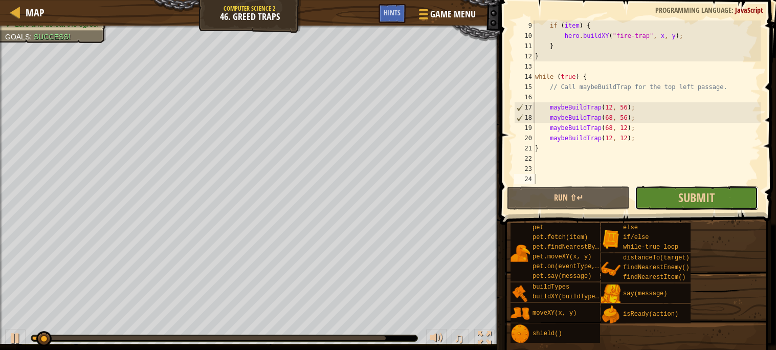
click at [637, 193] on button "Submit" at bounding box center [695, 198] width 123 height 24
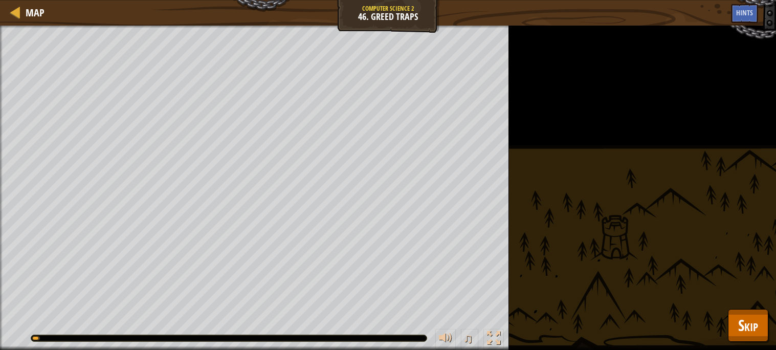
click at [723, 309] on div "Lure and defeat the ogres. Goals : Running... ♫ Hattori 92 x: 20 y: 48 x: 12 y:…" at bounding box center [388, 188] width 776 height 324
click at [760, 326] on button "Skip" at bounding box center [748, 325] width 40 height 33
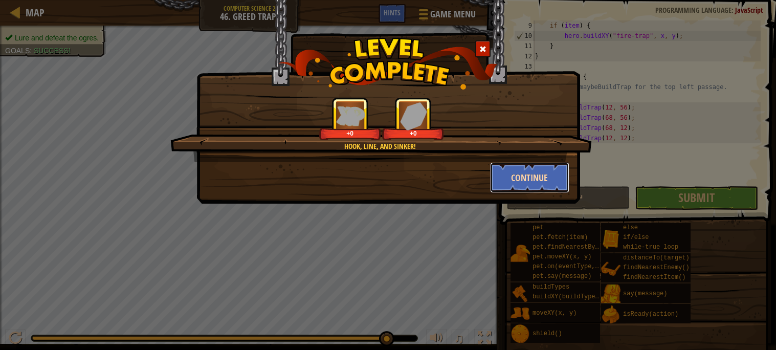
click at [504, 174] on button "Continue" at bounding box center [529, 177] width 79 height 31
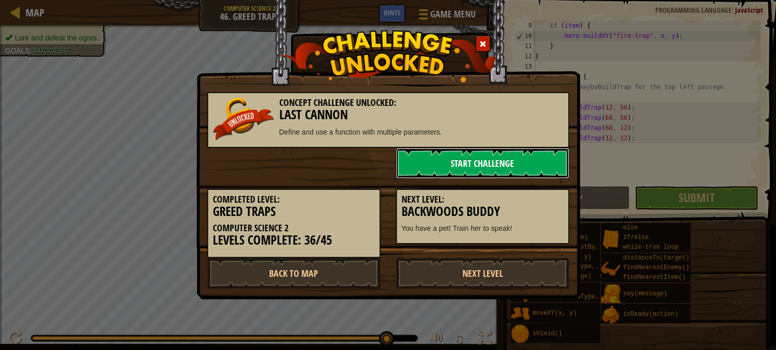
click at [453, 163] on link "Start Challenge" at bounding box center [482, 163] width 173 height 31
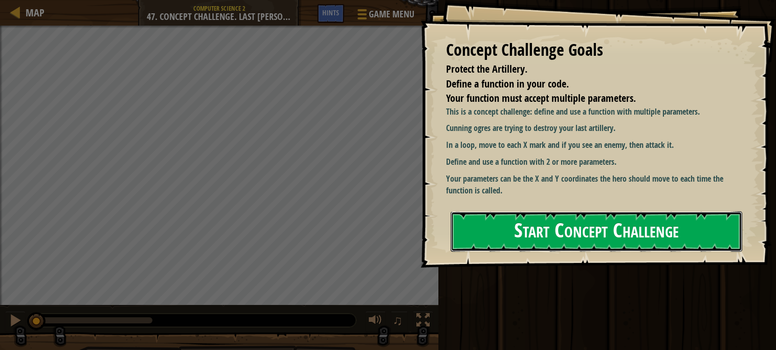
click at [468, 223] on button "Start Concept Challenge" at bounding box center [595, 231] width 291 height 40
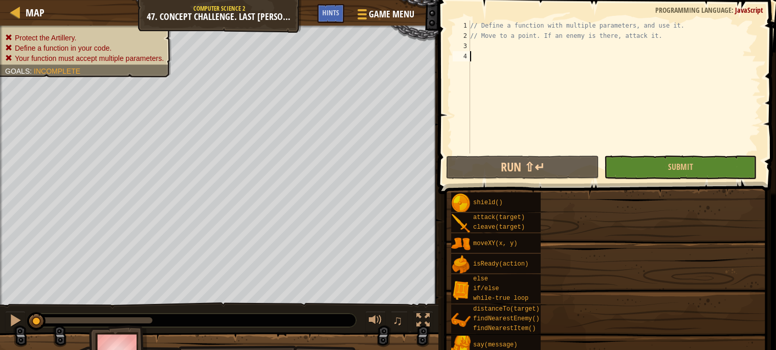
click at [486, 108] on div "// Define a function with multiple parameters, and use it. // Move to a point. …" at bounding box center [614, 96] width 293 height 153
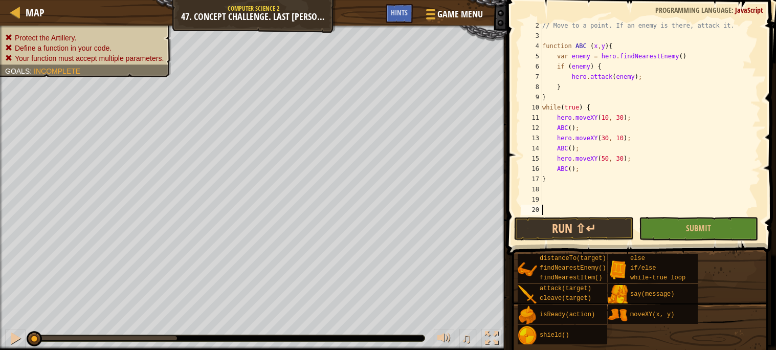
scroll to position [10, 0]
click at [622, 225] on button "Run ⇧↵" at bounding box center [573, 229] width 119 height 24
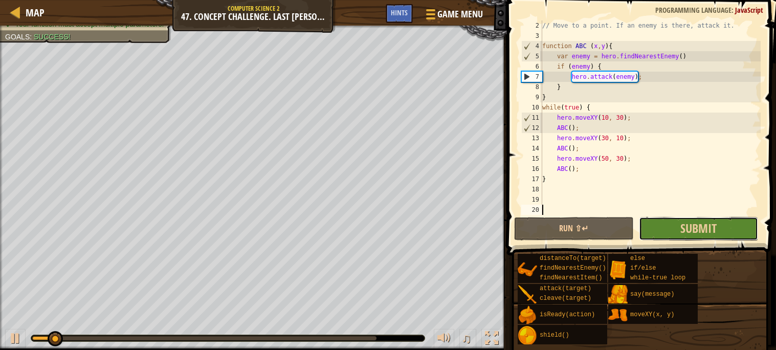
click at [739, 220] on button "Submit" at bounding box center [698, 229] width 119 height 24
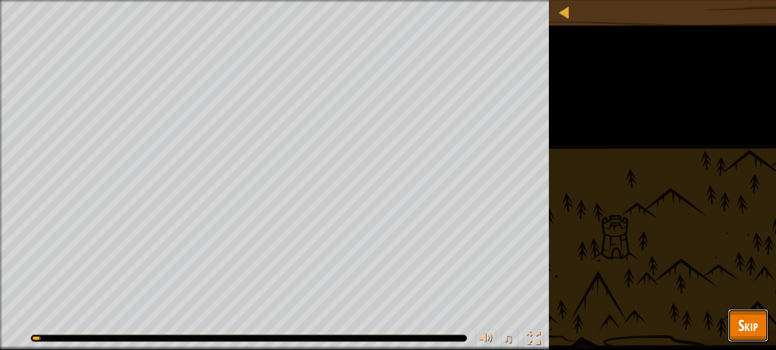
click at [741, 318] on span "Skip" at bounding box center [748, 324] width 20 height 21
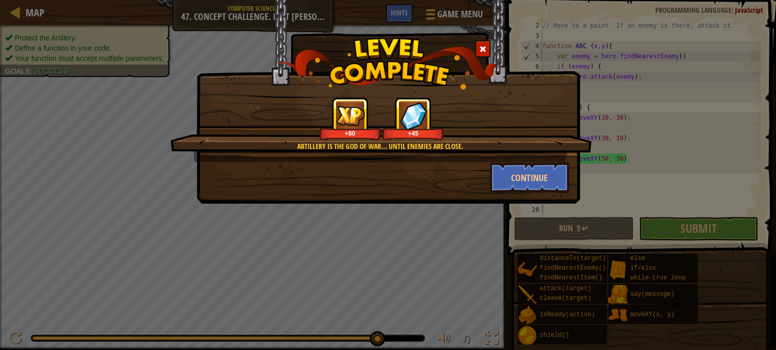
click at [555, 25] on div "Artillery is the god of war... until enemies are close. +80 +45 Continue" at bounding box center [387, 75] width 383 height 153
click at [522, 175] on button "Continue" at bounding box center [529, 177] width 79 height 31
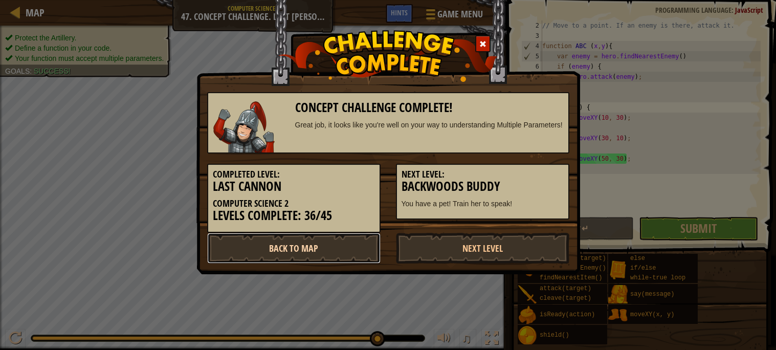
click at [359, 244] on link "Back to Map" at bounding box center [293, 248] width 173 height 31
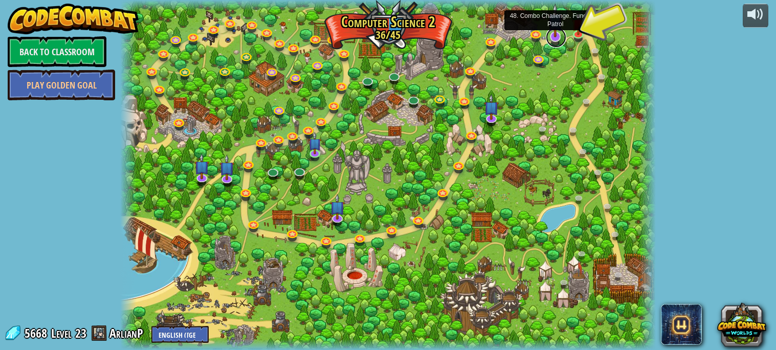
click at [557, 38] on link at bounding box center [556, 37] width 20 height 20
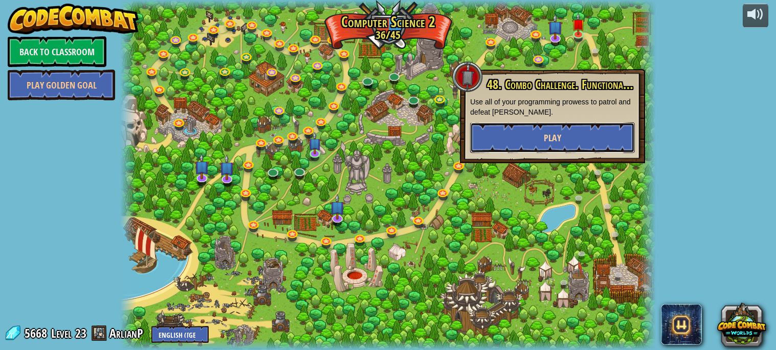
click at [482, 136] on button "Play" at bounding box center [552, 137] width 165 height 31
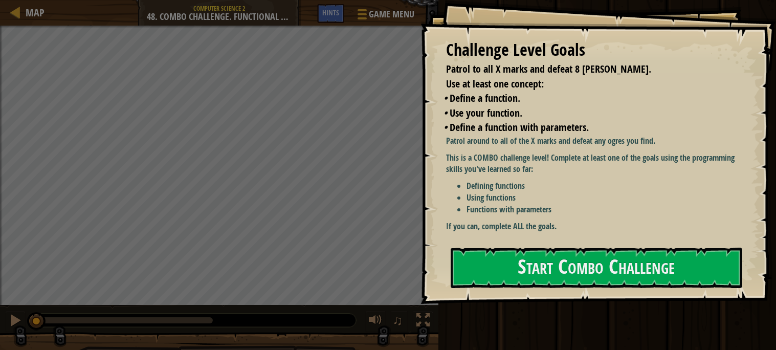
click at [600, 93] on li "• Define a function." at bounding box center [590, 98] width 294 height 15
click at [600, 16] on div "Challenge Level Goals Patrol to all X marks and defeat 8 [PERSON_NAME]. Use at …" at bounding box center [597, 152] width 355 height 304
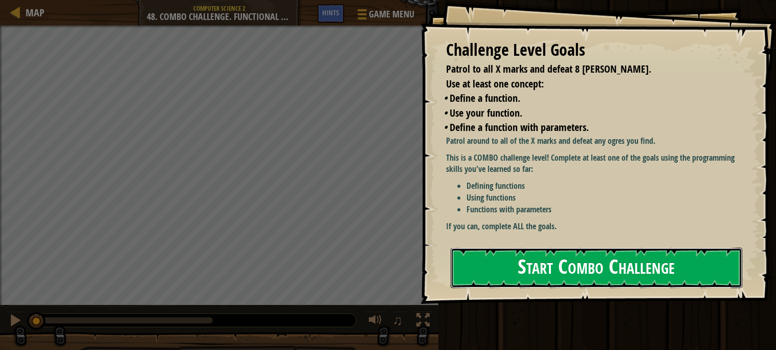
click at [689, 275] on button "Start Combo Challenge" at bounding box center [595, 267] width 291 height 40
